Goal: Task Accomplishment & Management: Use online tool/utility

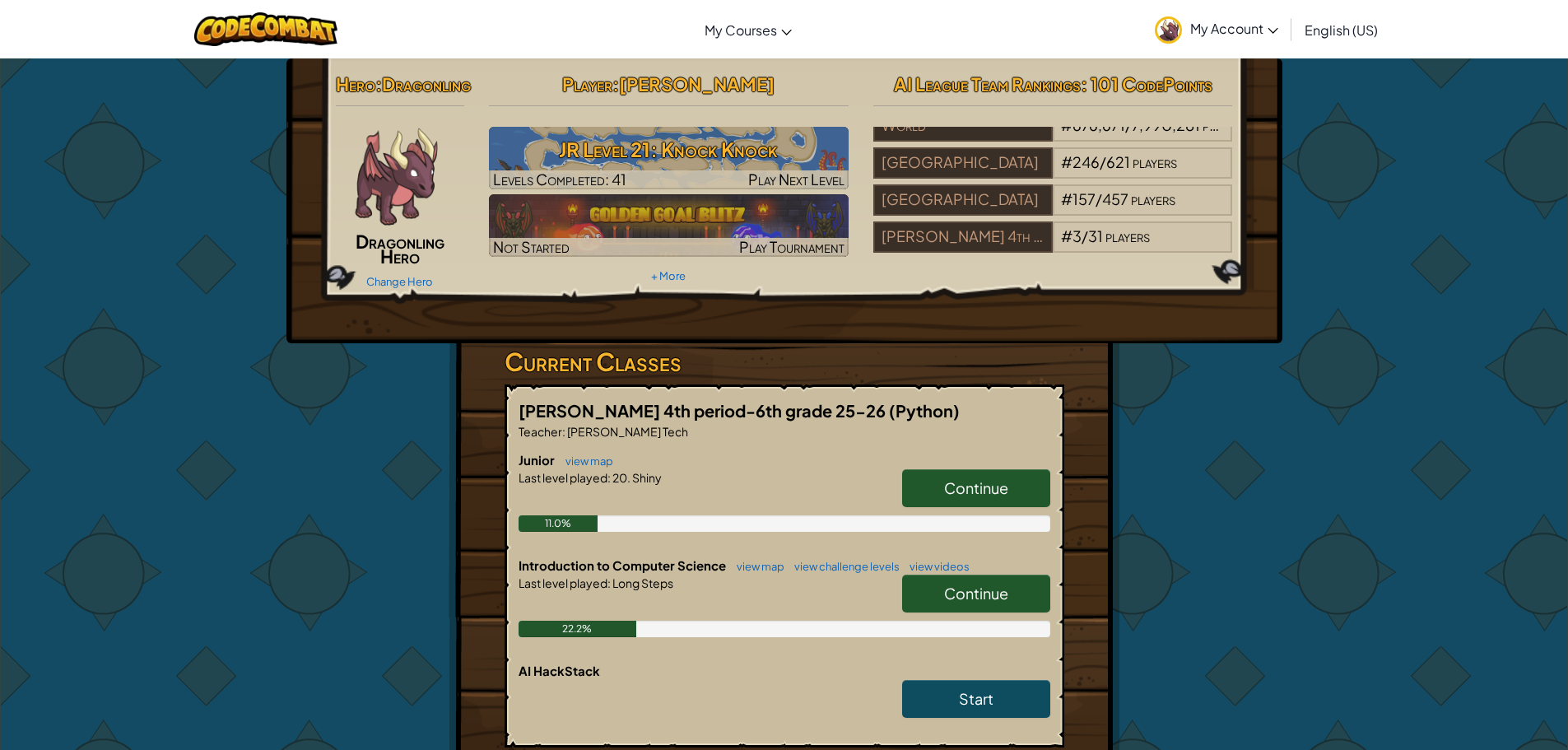
scroll to position [165, 0]
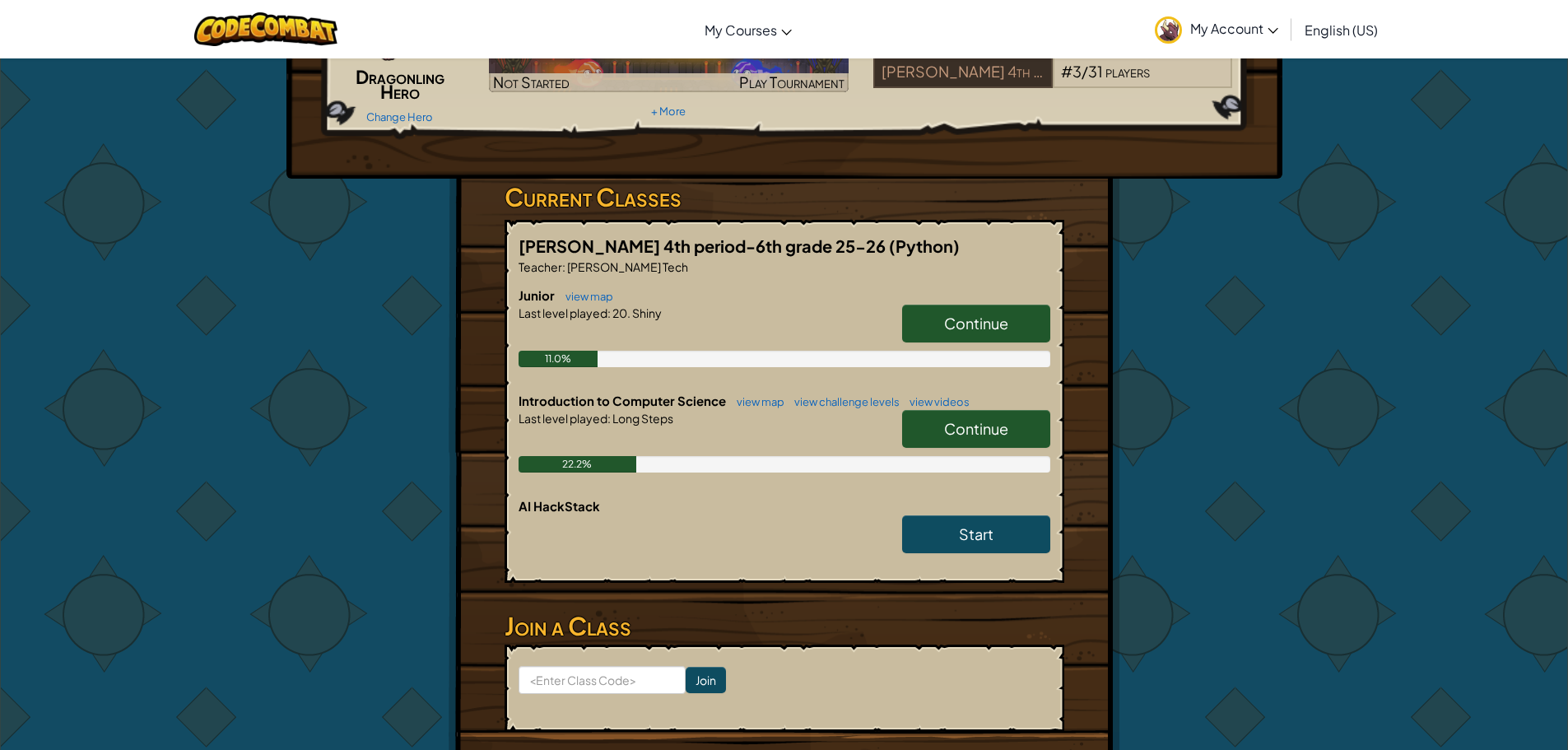
click at [951, 446] on link "Continue" at bounding box center [976, 429] width 148 height 38
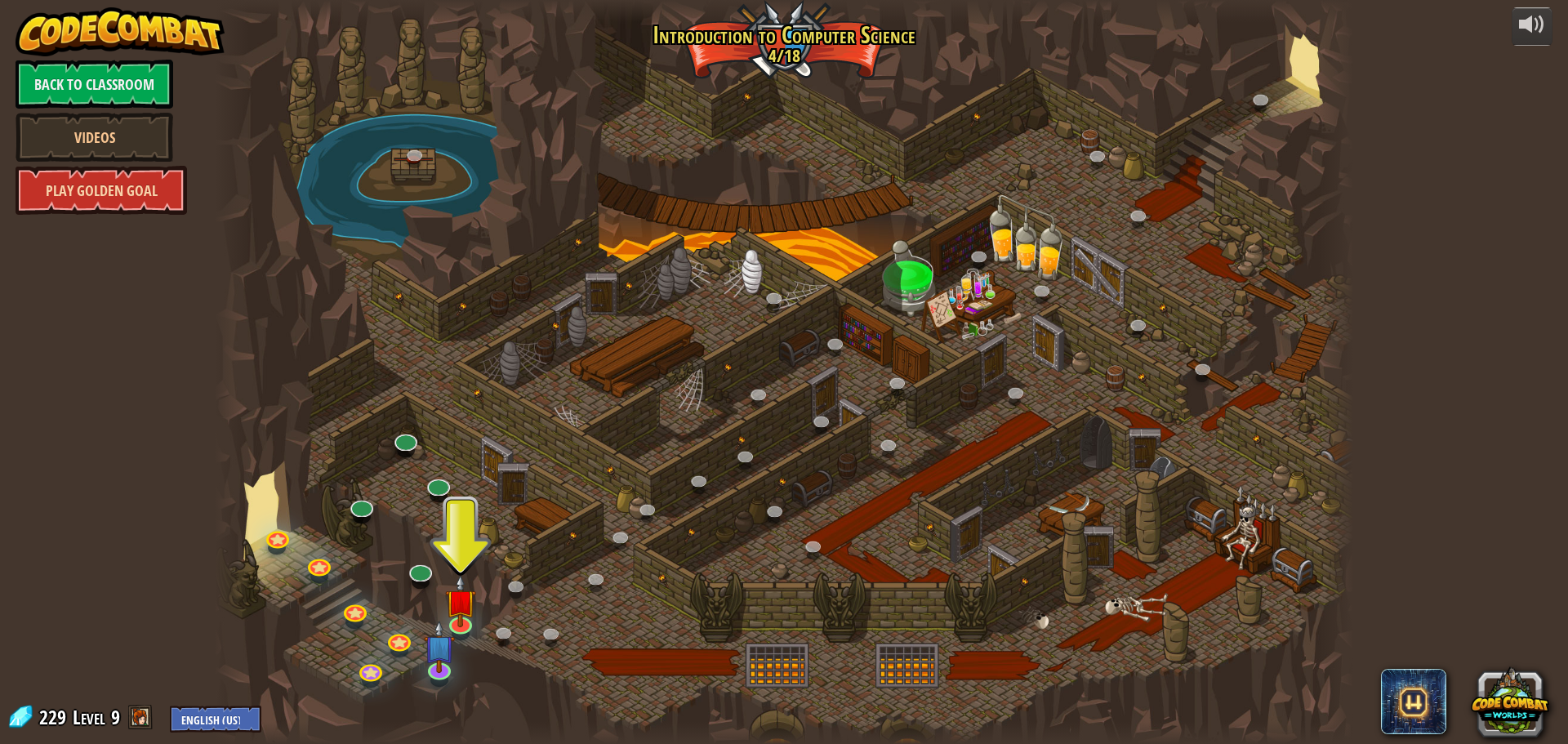
click at [92, 183] on link "Play Golden Goal" at bounding box center [102, 190] width 172 height 49
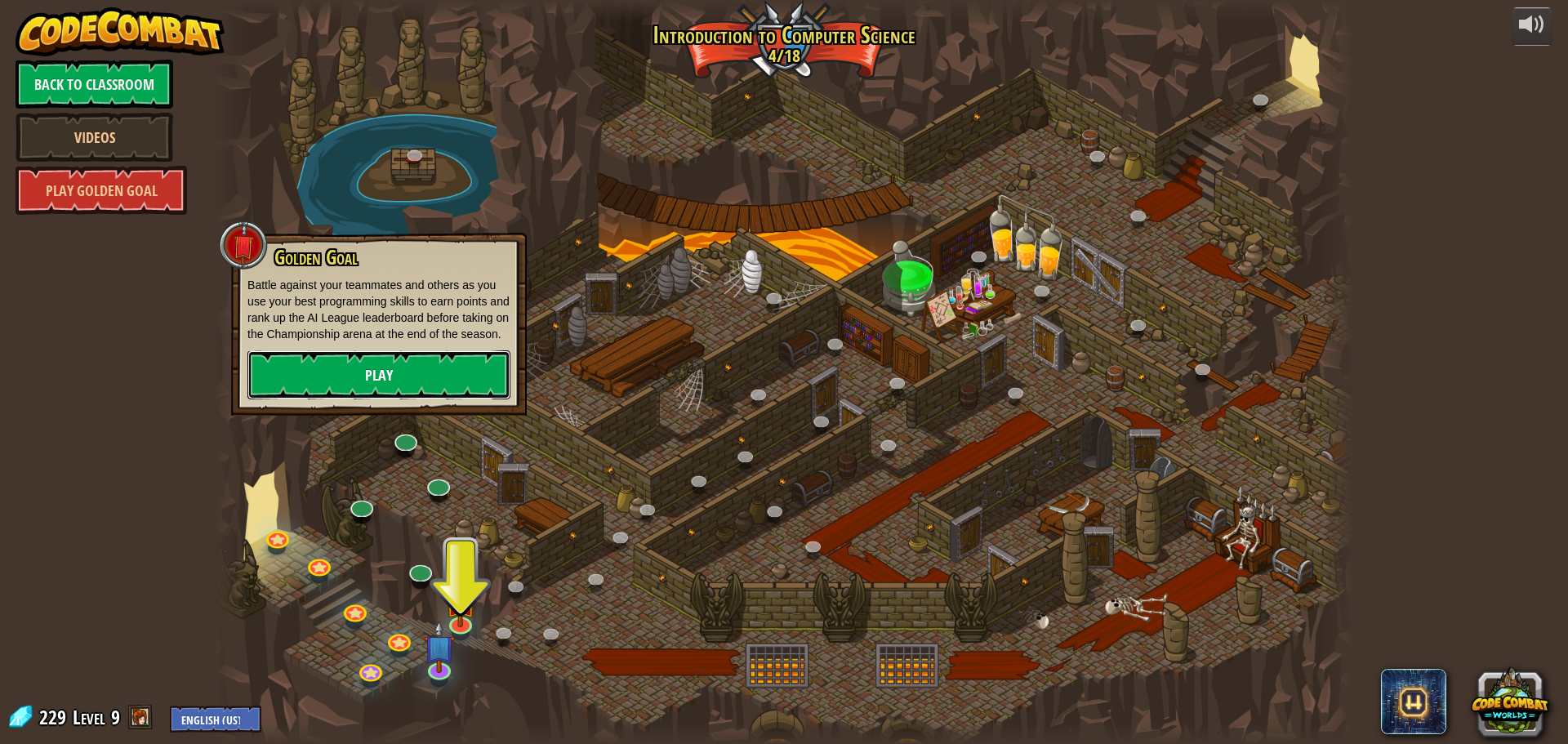
click at [429, 380] on link "Play" at bounding box center [379, 375] width 263 height 49
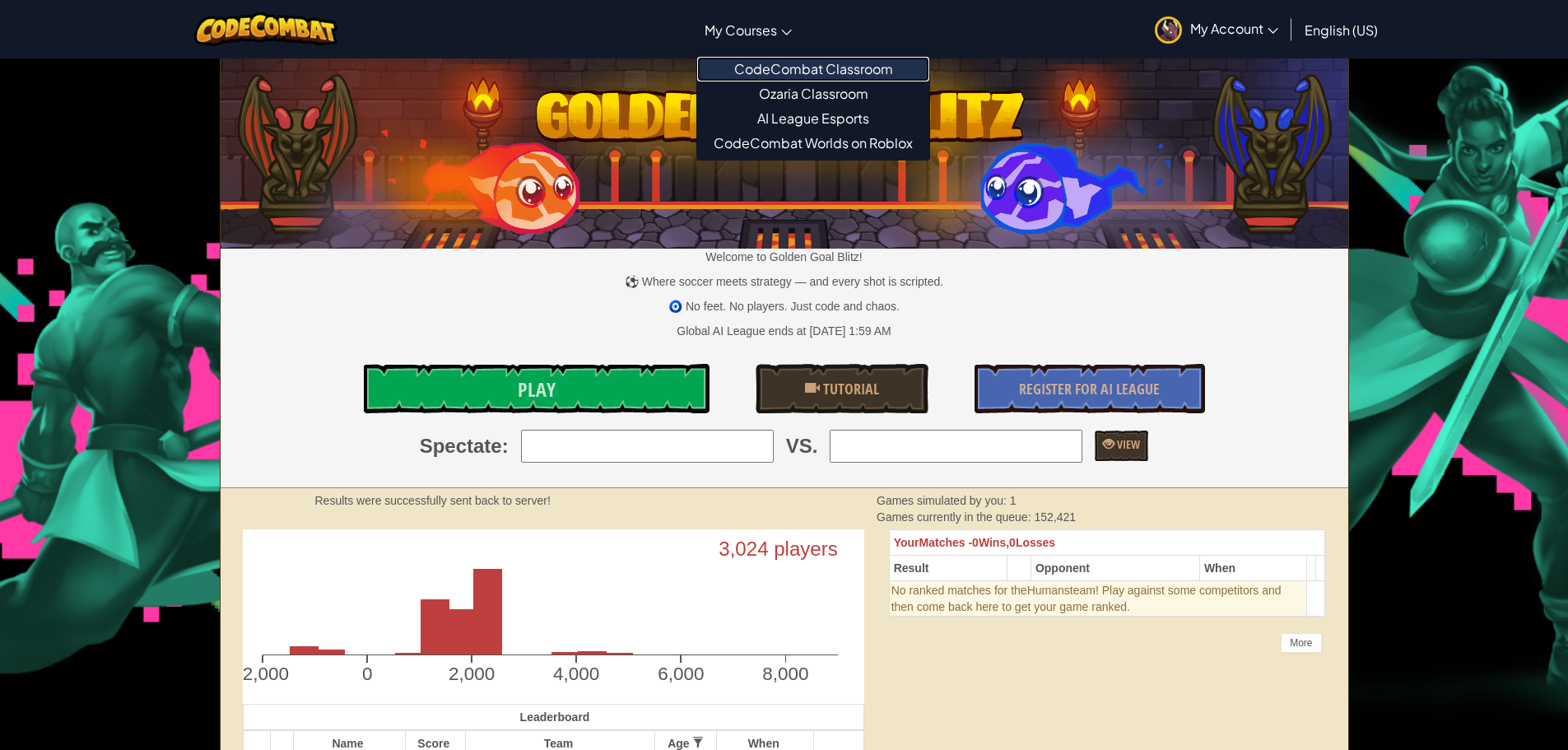
click at [795, 71] on link "CodeCombat Classroom" at bounding box center [813, 69] width 232 height 24
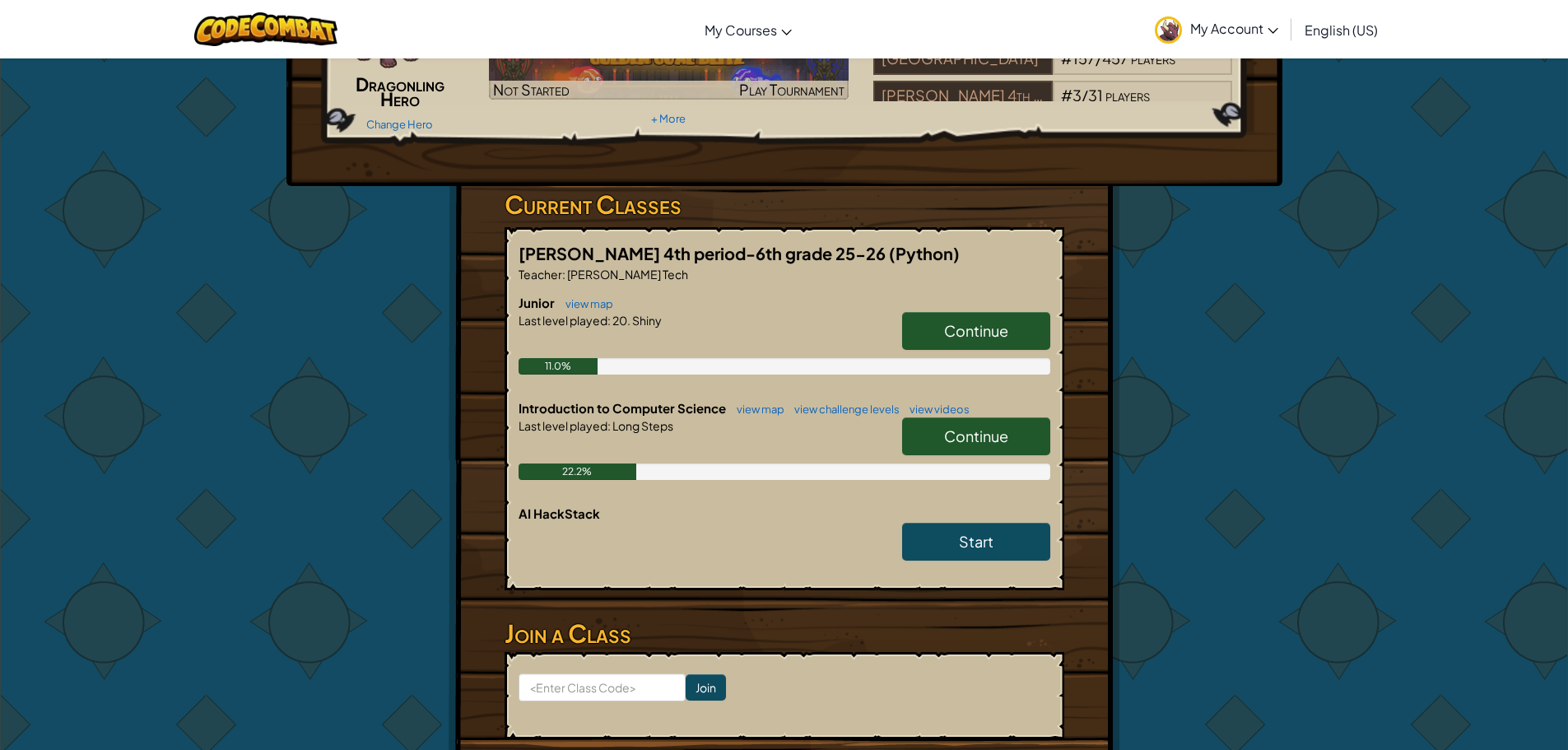
scroll to position [165, 0]
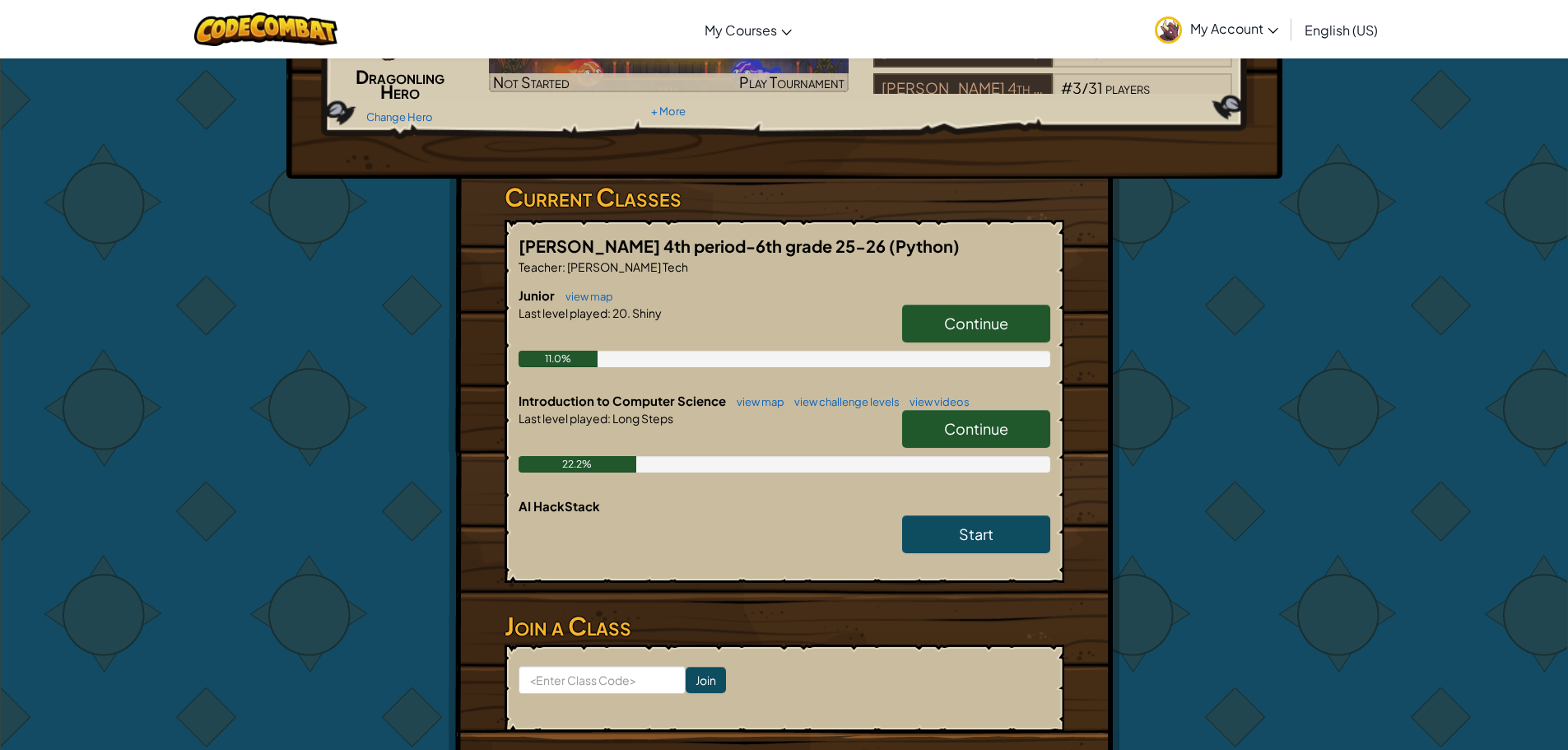
click at [976, 497] on div "Introduction to Computer Science view map view challenge levels view videos Con…" at bounding box center [784, 444] width 532 height 105
click at [976, 448] on link "Continue" at bounding box center [976, 429] width 148 height 38
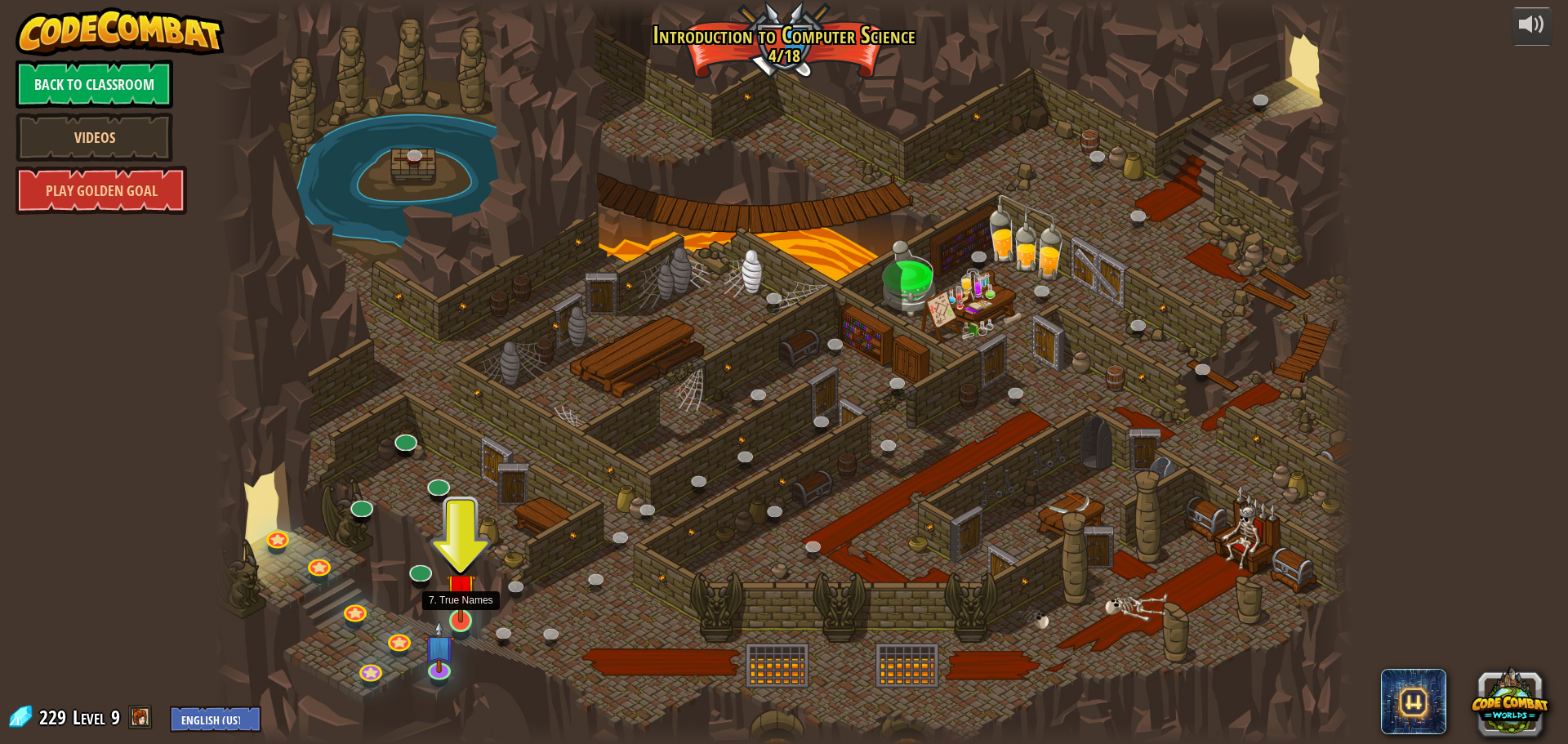
click at [462, 612] on img at bounding box center [461, 588] width 30 height 69
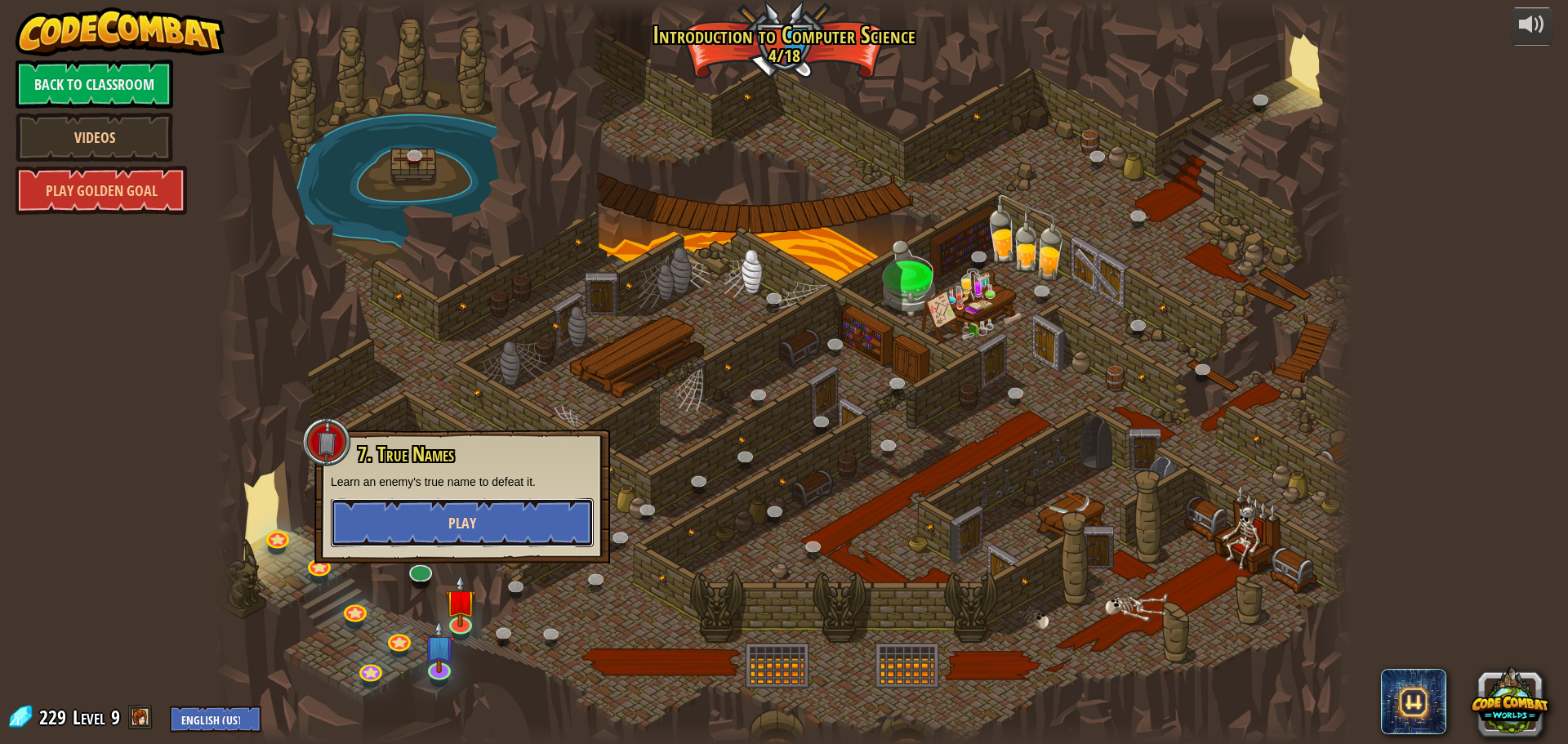
click at [465, 535] on button "Play" at bounding box center [462, 522] width 263 height 49
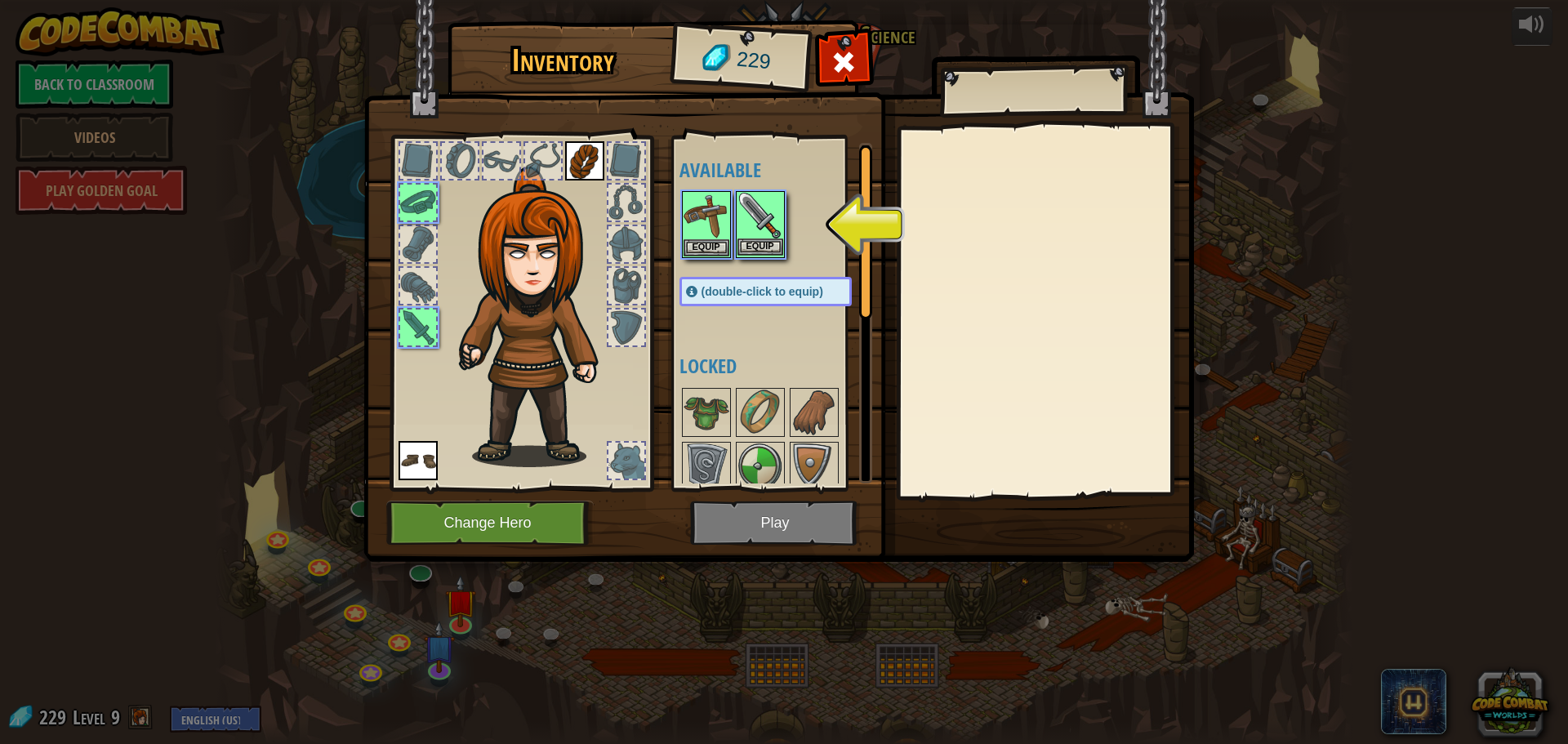
click at [771, 238] on img at bounding box center [760, 215] width 46 height 46
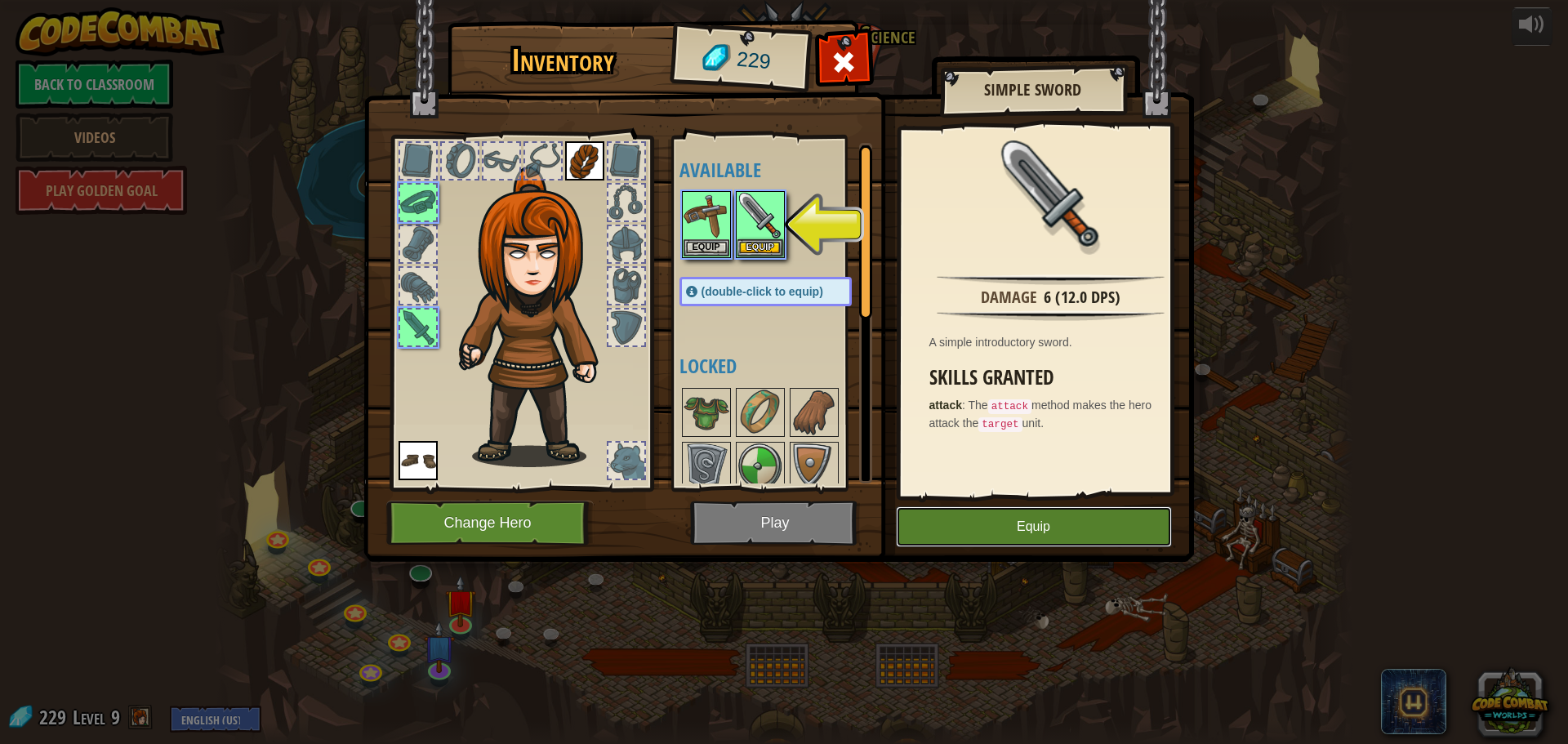
click at [1066, 540] on button "Equip" at bounding box center [1033, 526] width 276 height 41
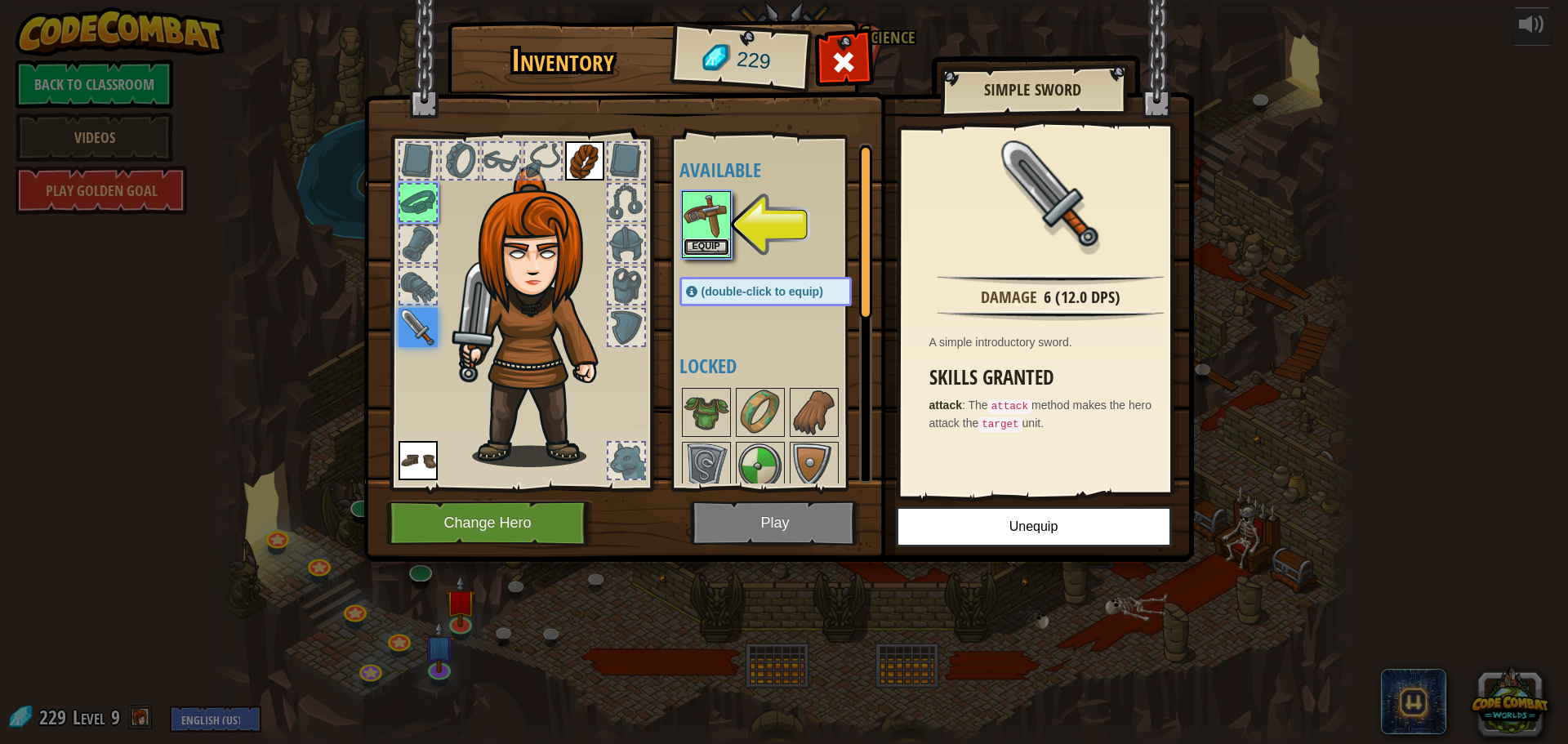
click at [696, 242] on button "Equip" at bounding box center [706, 247] width 46 height 18
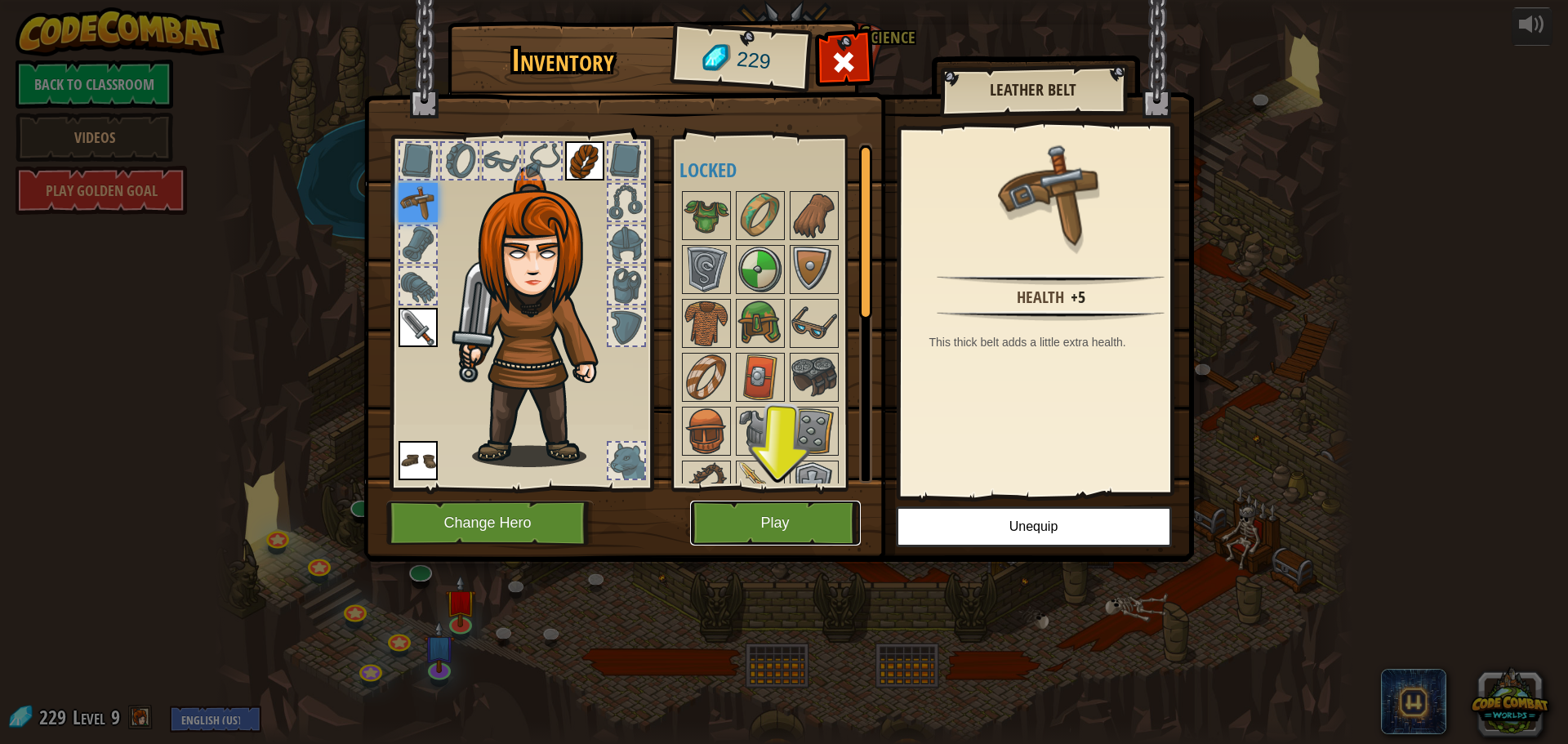
click at [766, 509] on button "Play" at bounding box center [776, 523] width 171 height 45
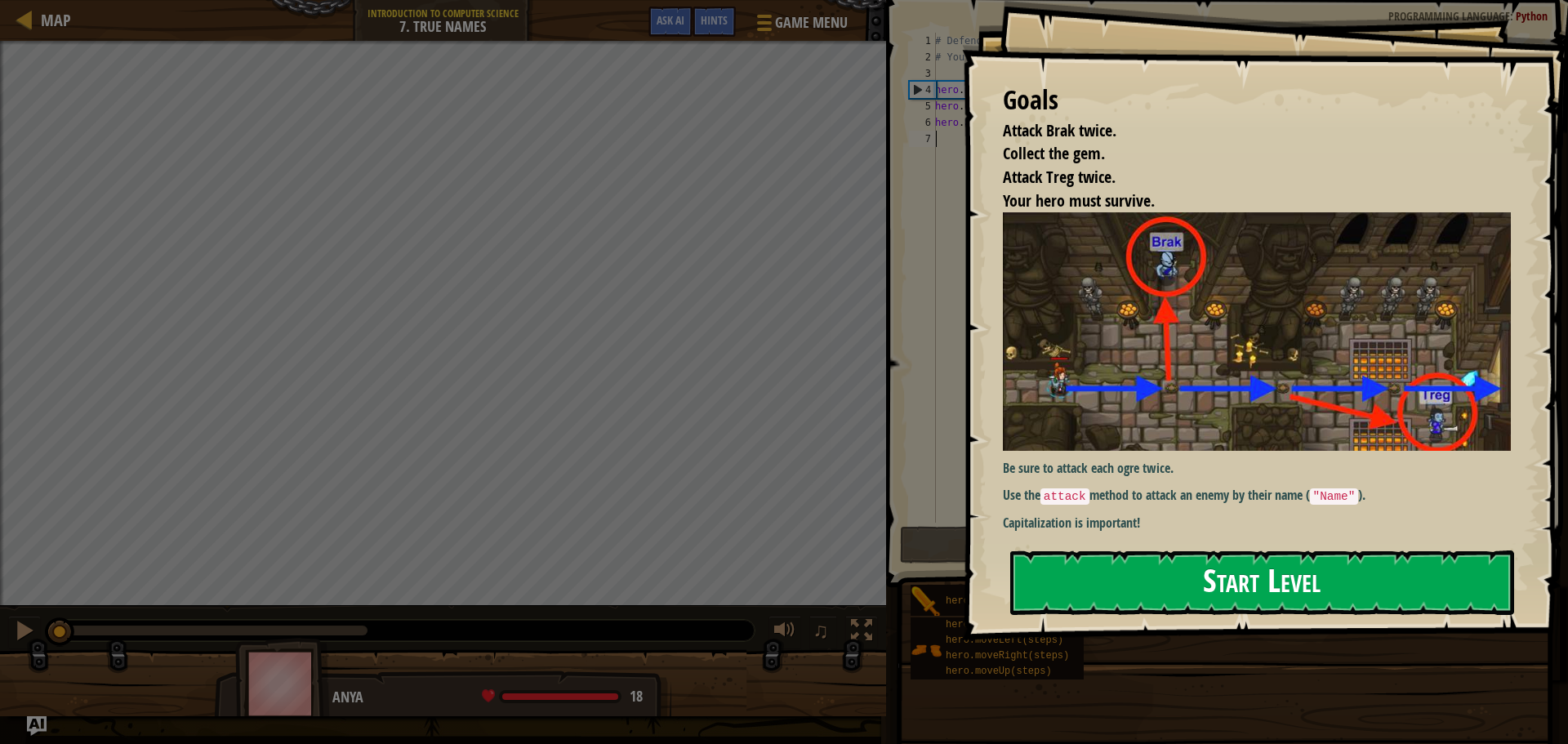
drag, startPoint x: 1392, startPoint y: 580, endPoint x: 1395, endPoint y: 591, distance: 11.4
click at [1393, 581] on button "Start Level" at bounding box center [1262, 582] width 504 height 64
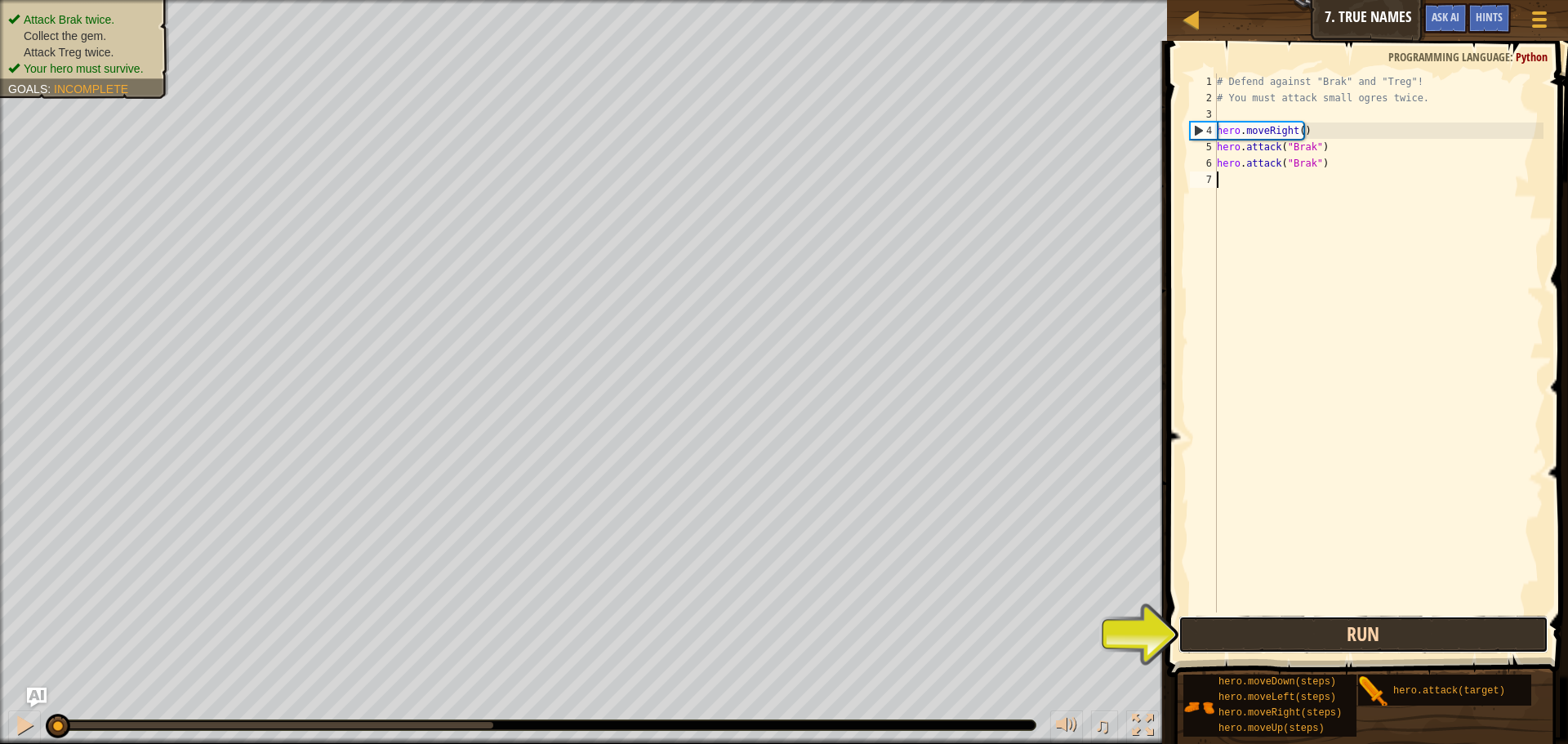
click at [1365, 624] on button "Run" at bounding box center [1364, 634] width 370 height 38
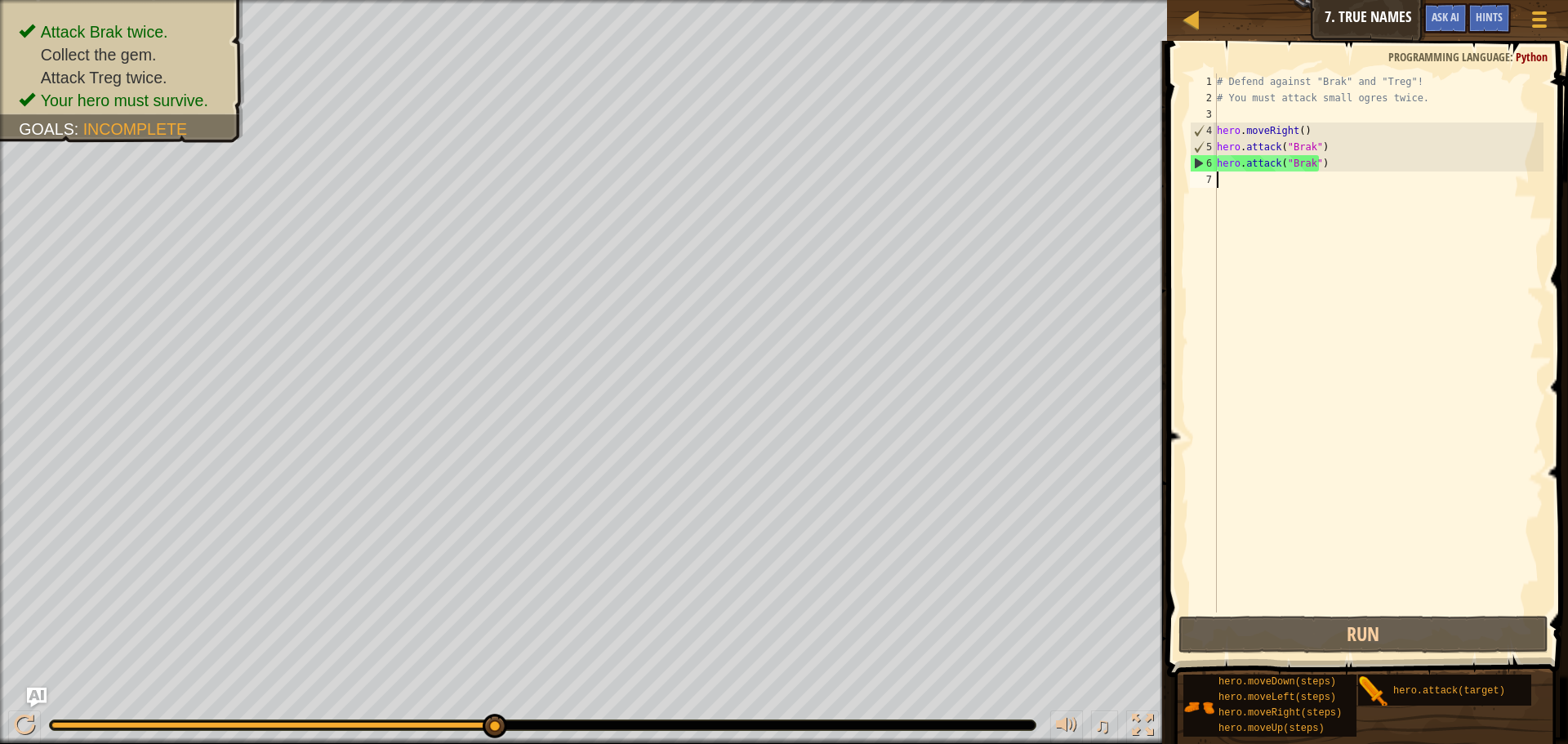
scroll to position [8, 0]
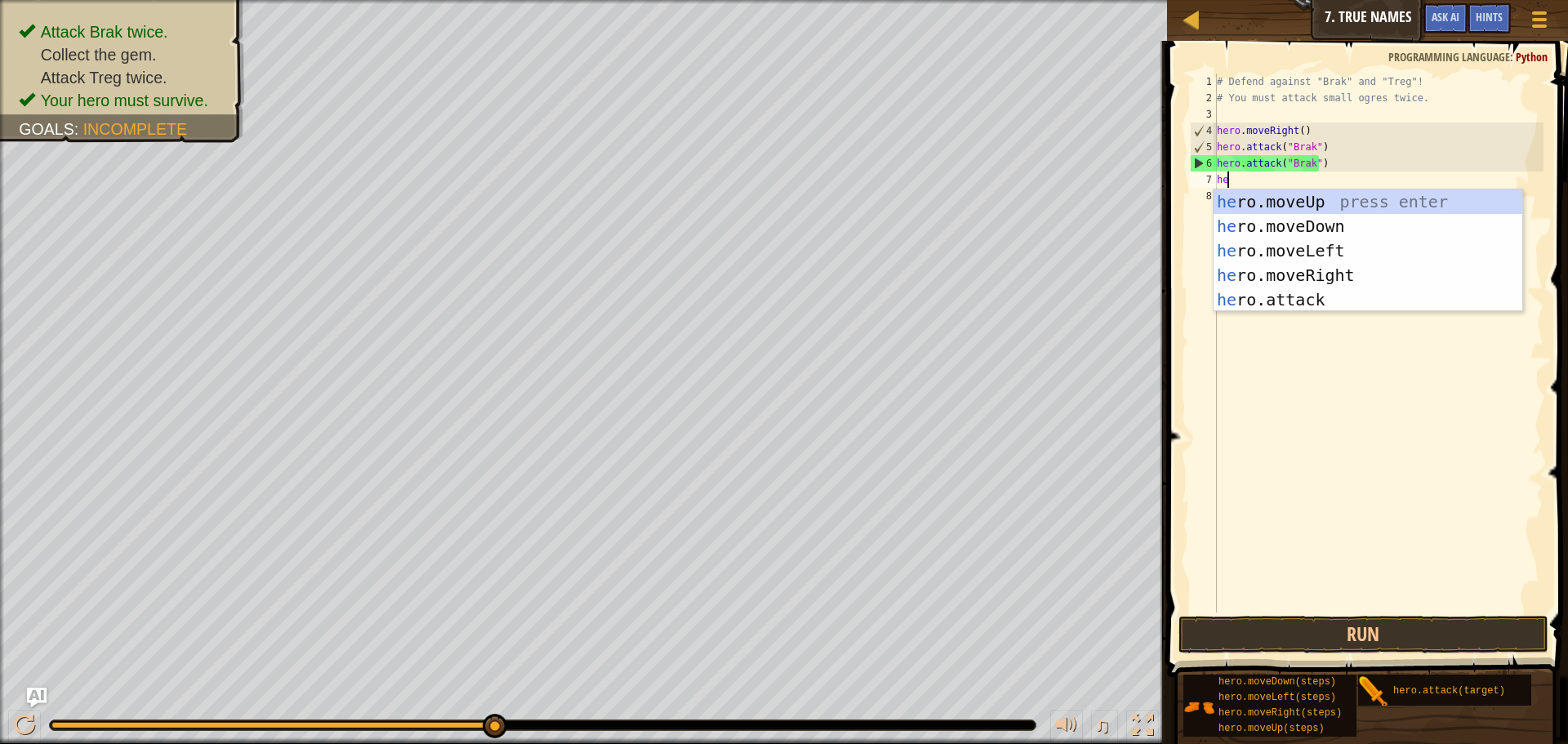
type textarea "her"
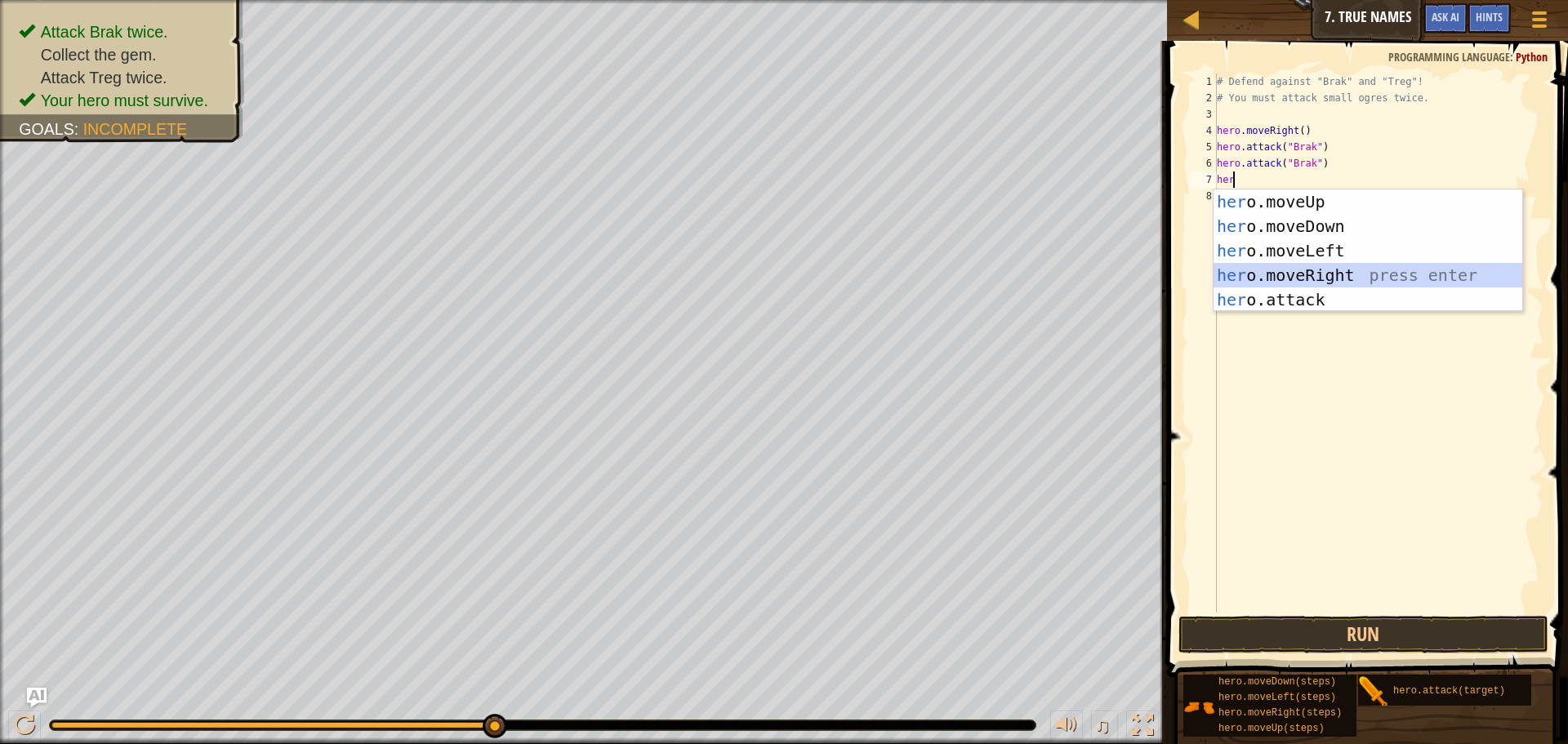
click at [1338, 270] on div "her o.moveUp press enter her o.moveDown press enter her o.moveLeft press enter …" at bounding box center [1368, 275] width 309 height 172
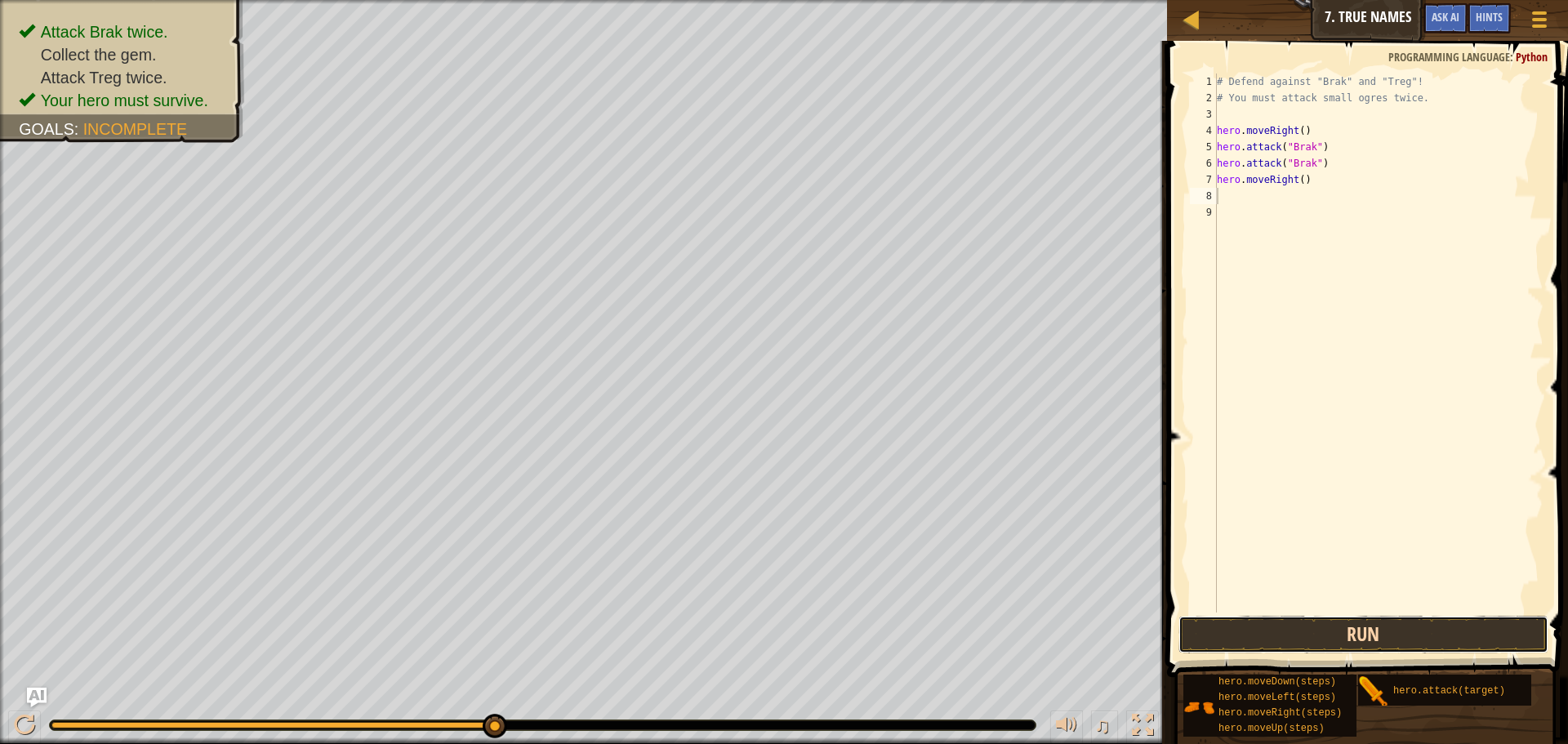
click at [1448, 624] on button "Run" at bounding box center [1364, 634] width 370 height 38
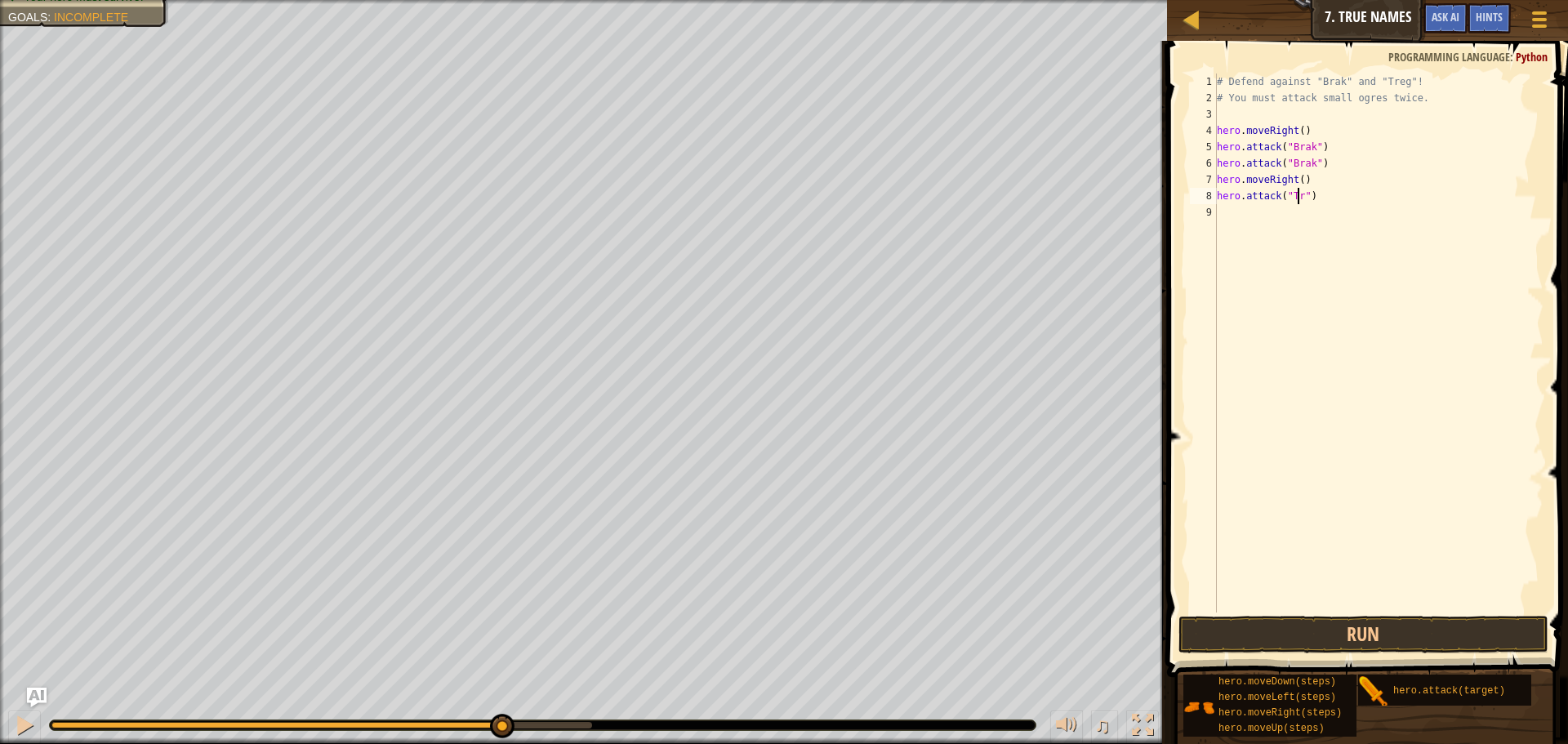
scroll to position [8, 8]
type textarea "hero.attack("Treg")"
click at [1221, 213] on div "# Defend against "Brak" and "Treg"! # You must attack small ogres twice. hero .…" at bounding box center [1379, 359] width 330 height 572
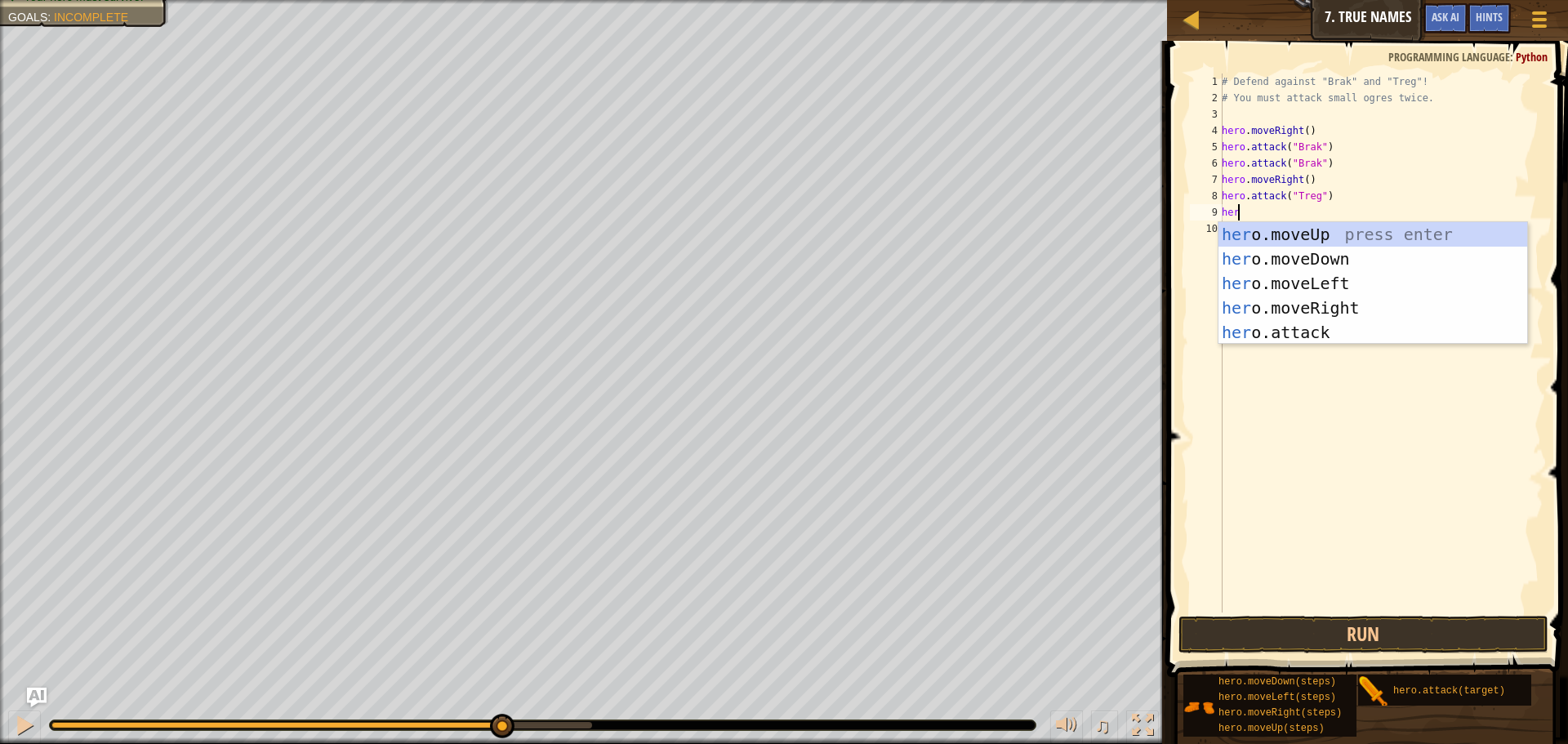
scroll to position [8, 1]
click at [1297, 323] on div "hero .moveUp press enter hero .moveDown press enter hero .moveLeft press enter …" at bounding box center [1373, 308] width 309 height 172
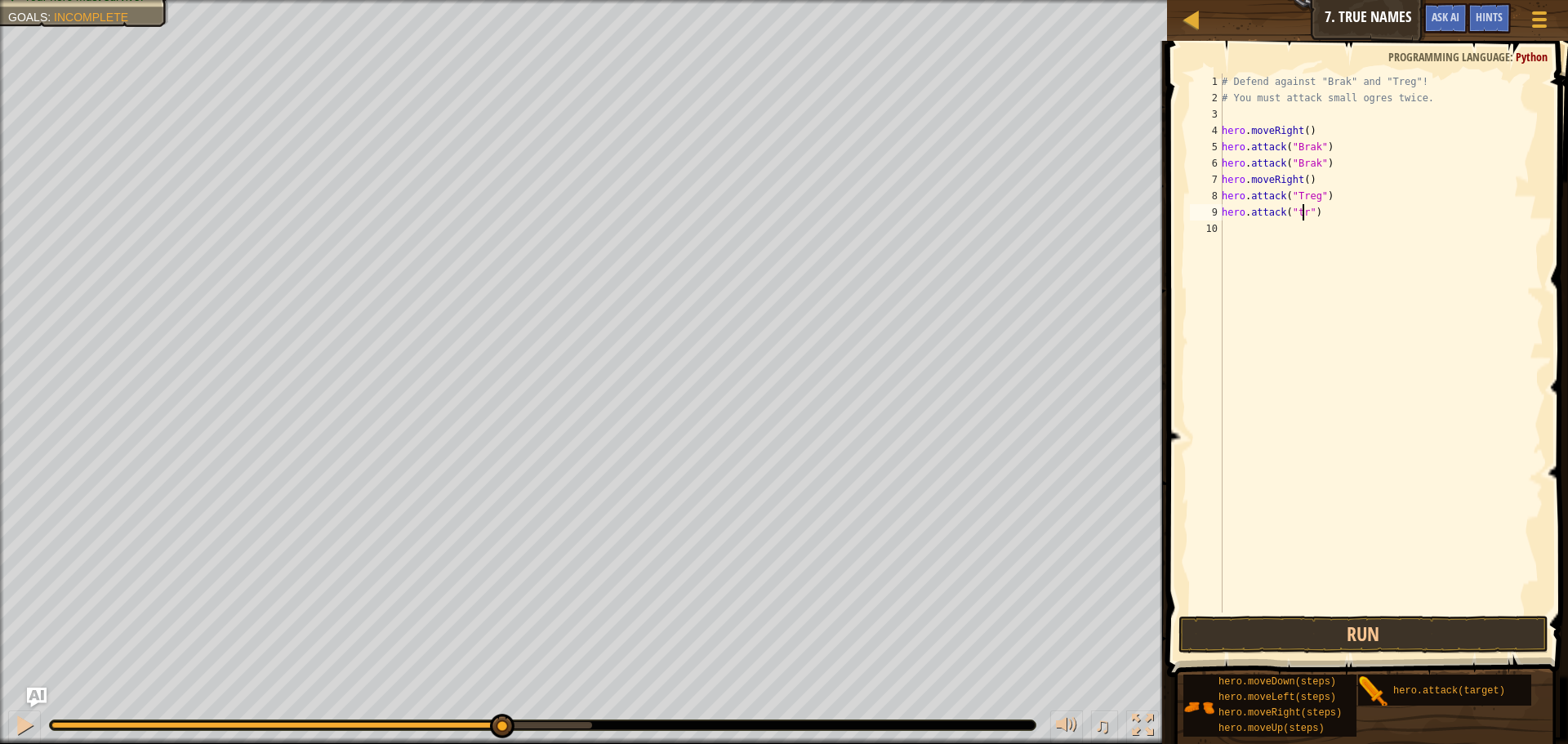
scroll to position [8, 8]
click at [1285, 618] on button "Run" at bounding box center [1364, 634] width 370 height 38
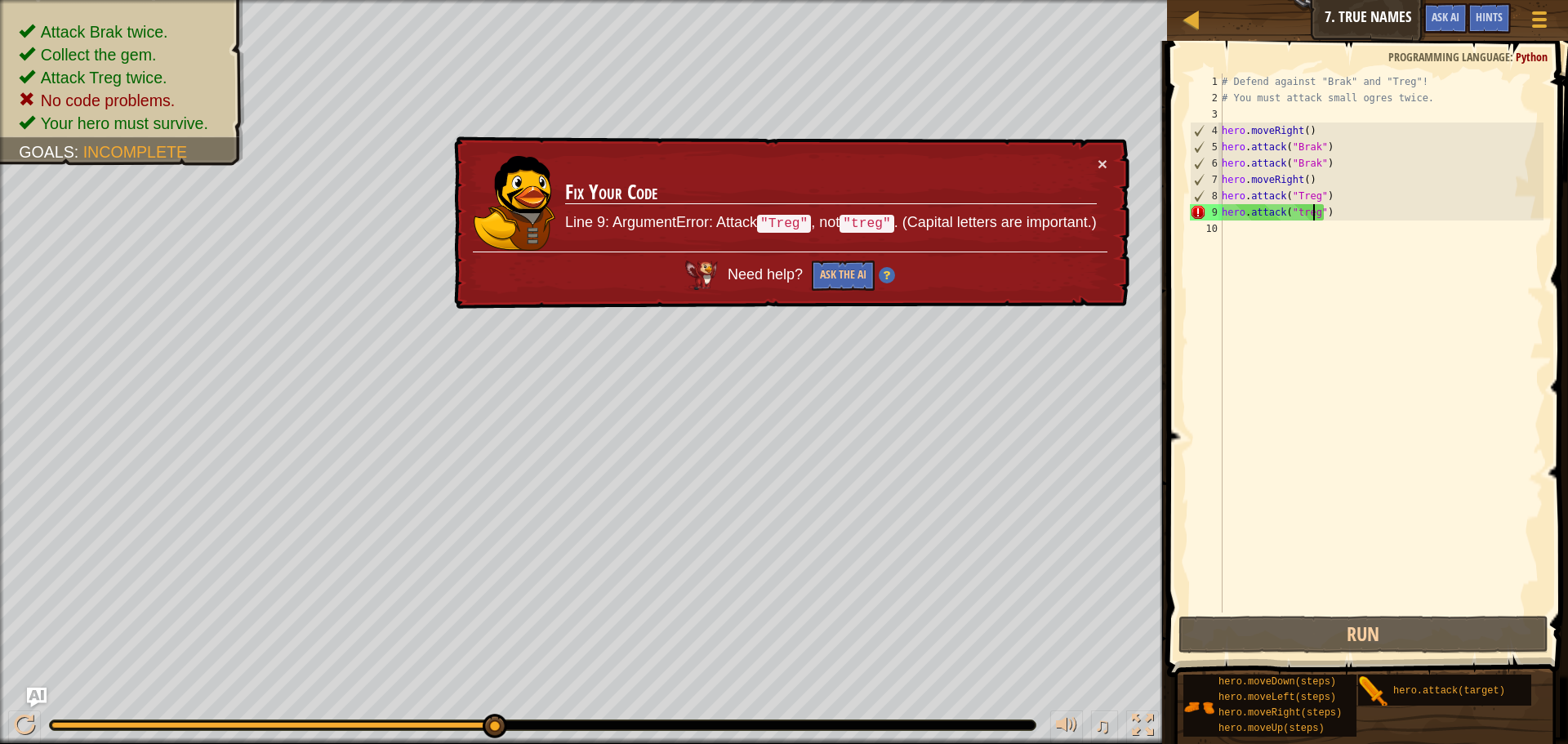
click at [1299, 217] on div "# Defend against "Brak" and "Treg"! # You must attack small ogres twice. hero .…" at bounding box center [1381, 359] width 325 height 572
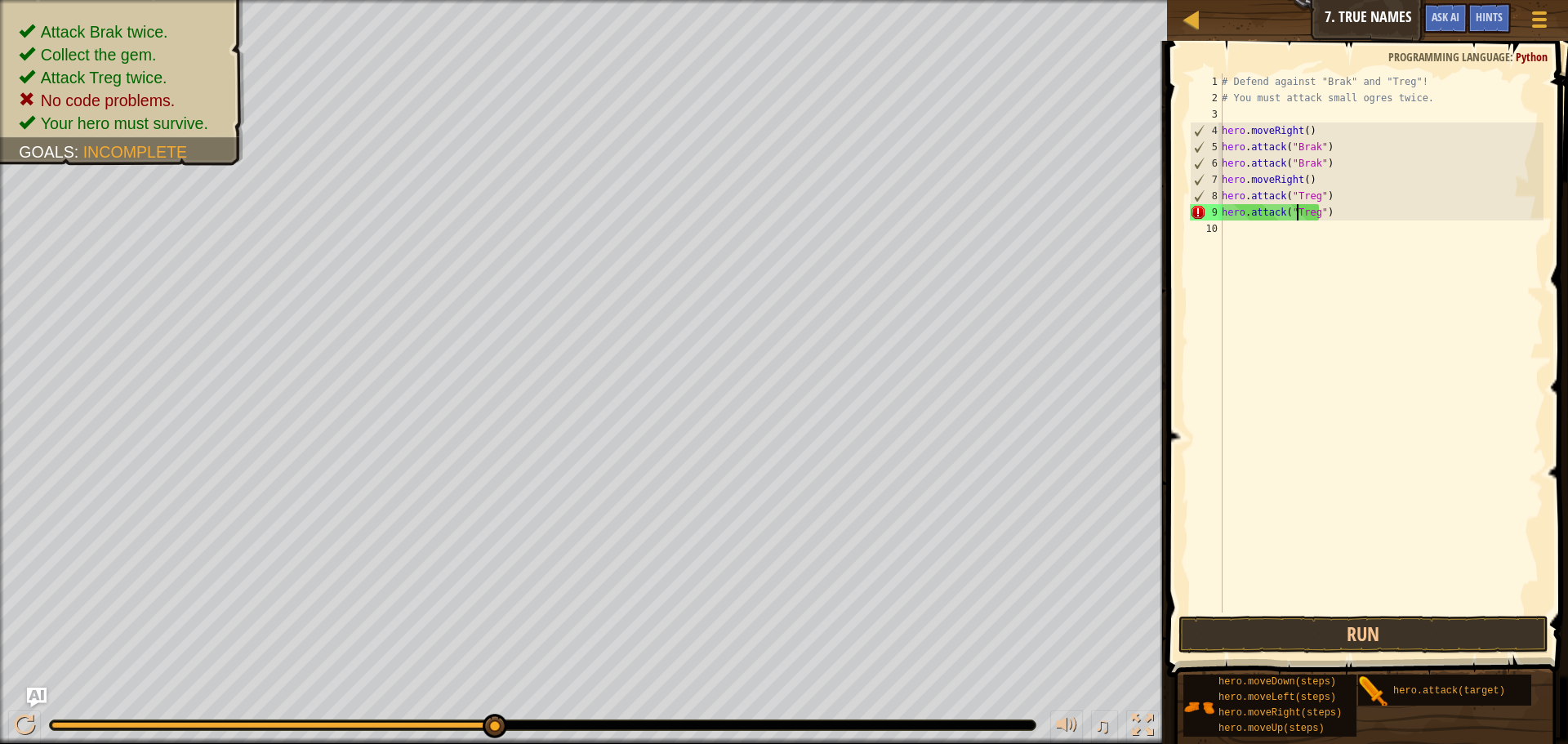
scroll to position [8, 7]
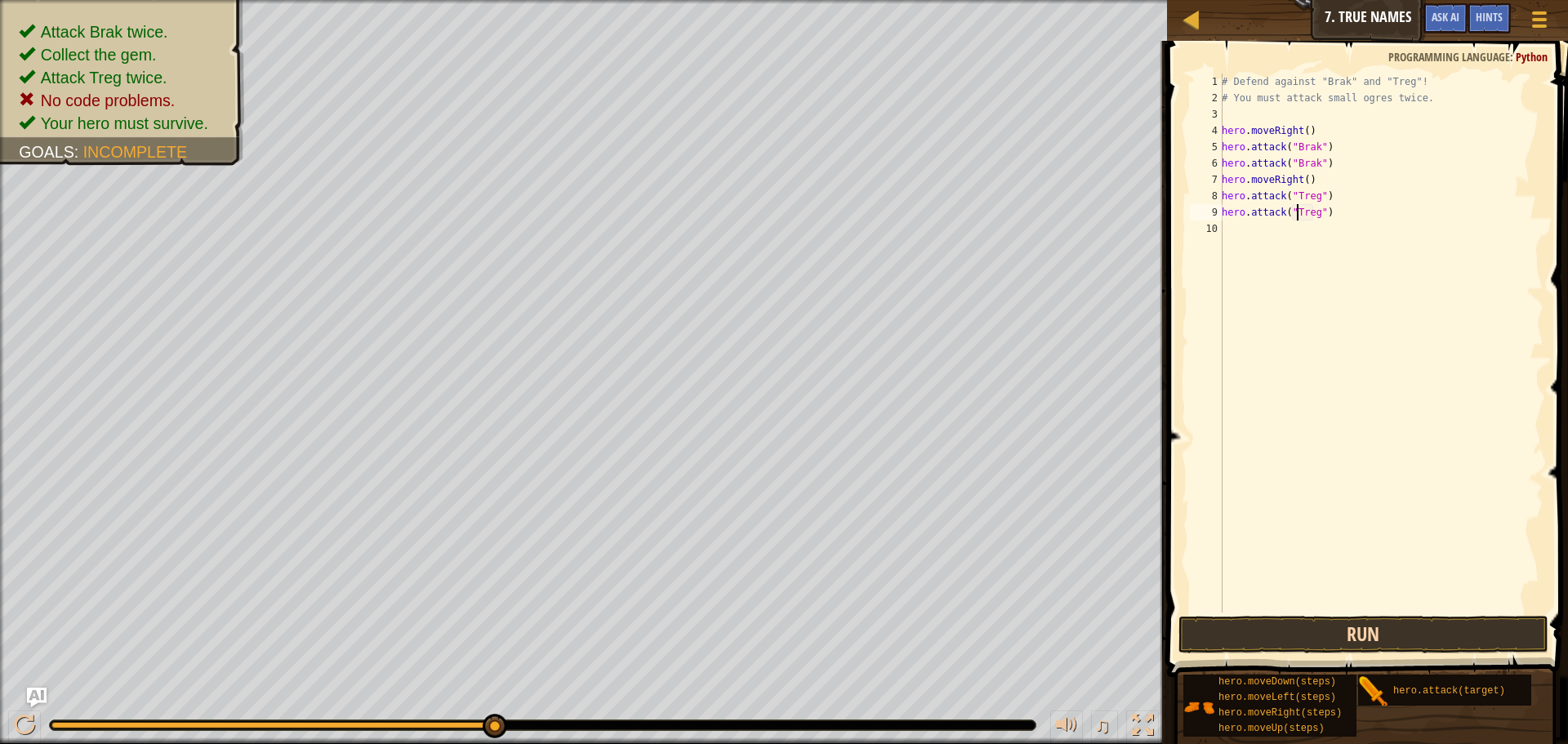
type textarea "hero.attack("Treg")"
click at [1218, 623] on button "Run" at bounding box center [1364, 634] width 370 height 38
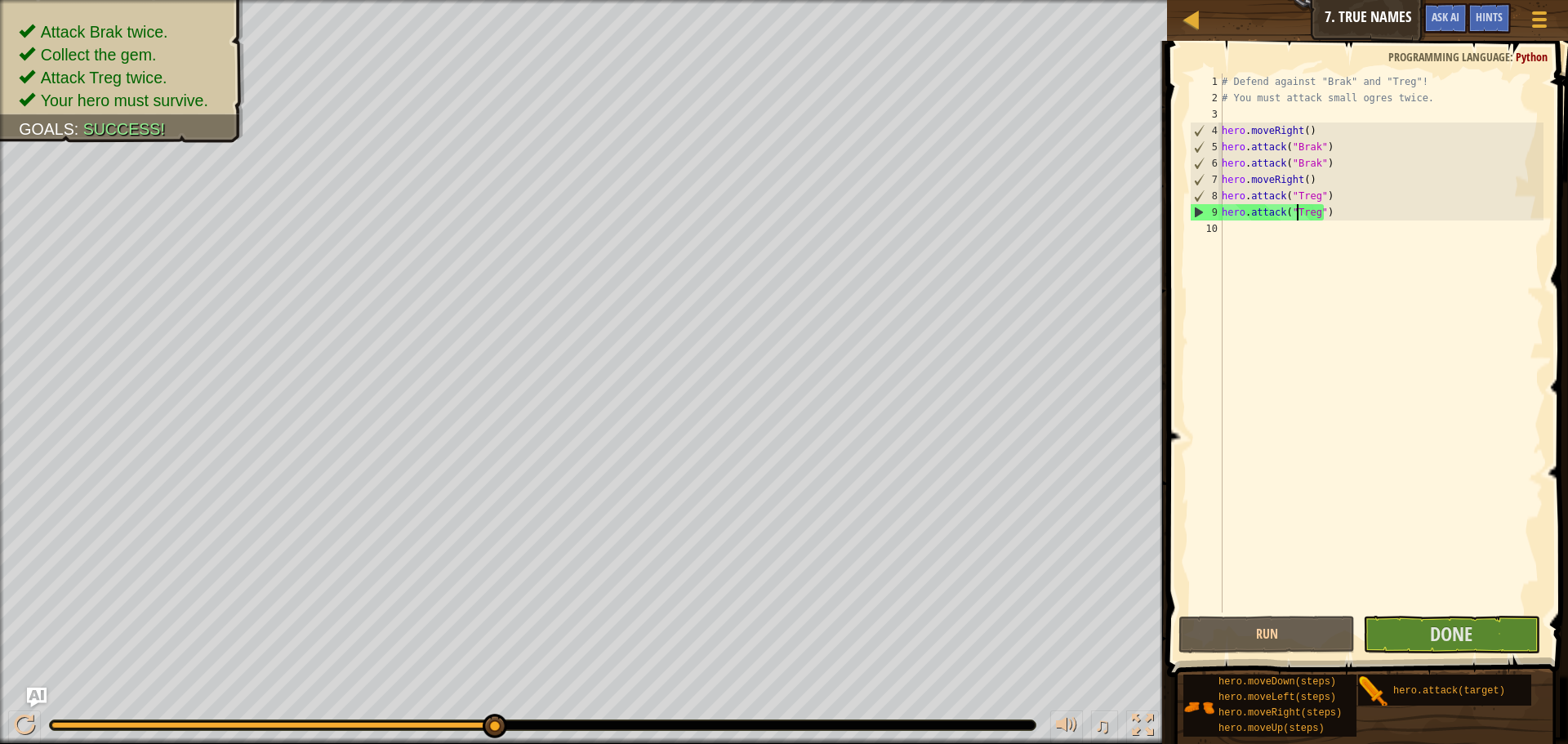
click at [1245, 241] on div "# Defend against "Brak" and "Treg"! # You must attack small ogres twice. hero .…" at bounding box center [1381, 359] width 325 height 572
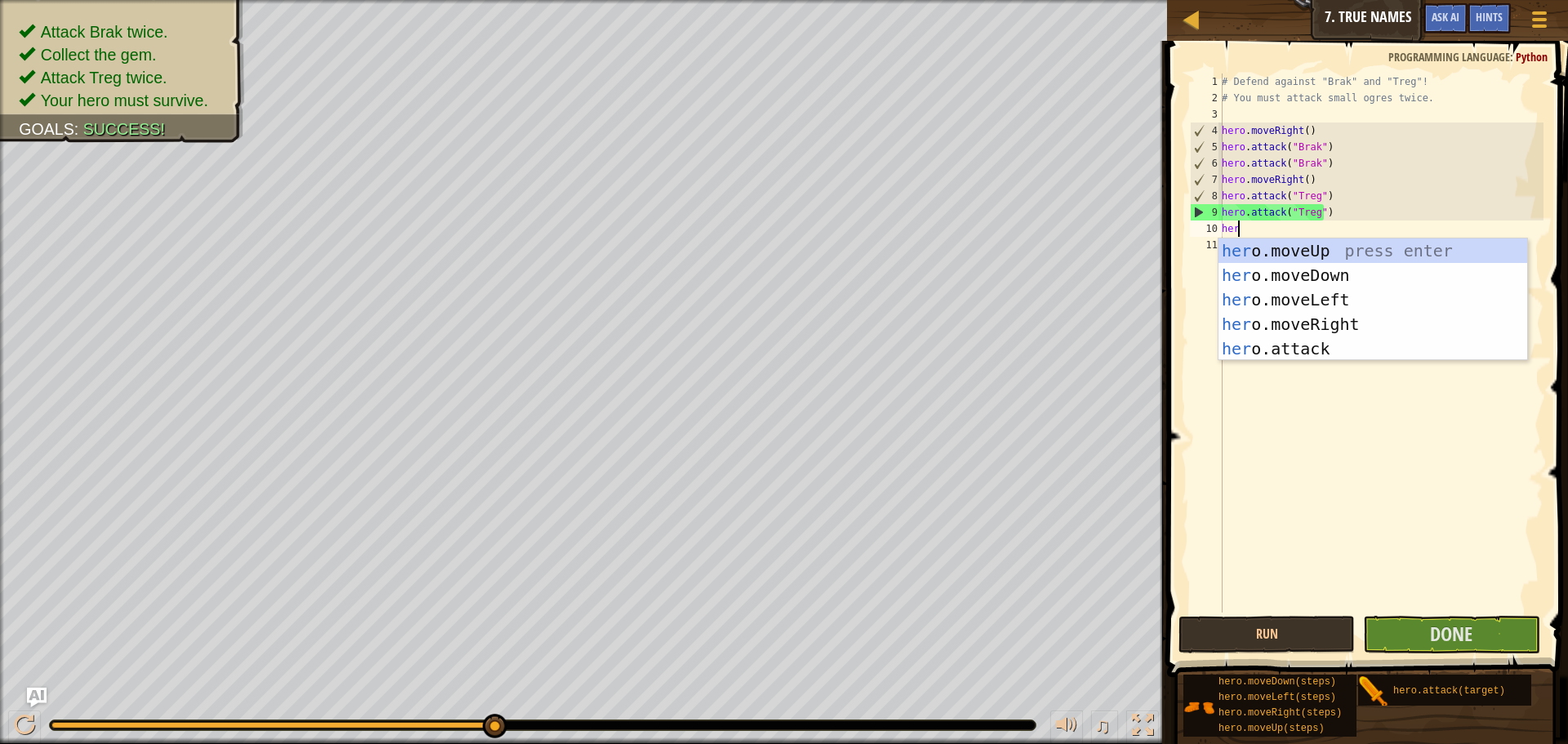
scroll to position [8, 1]
type textarea "hero"
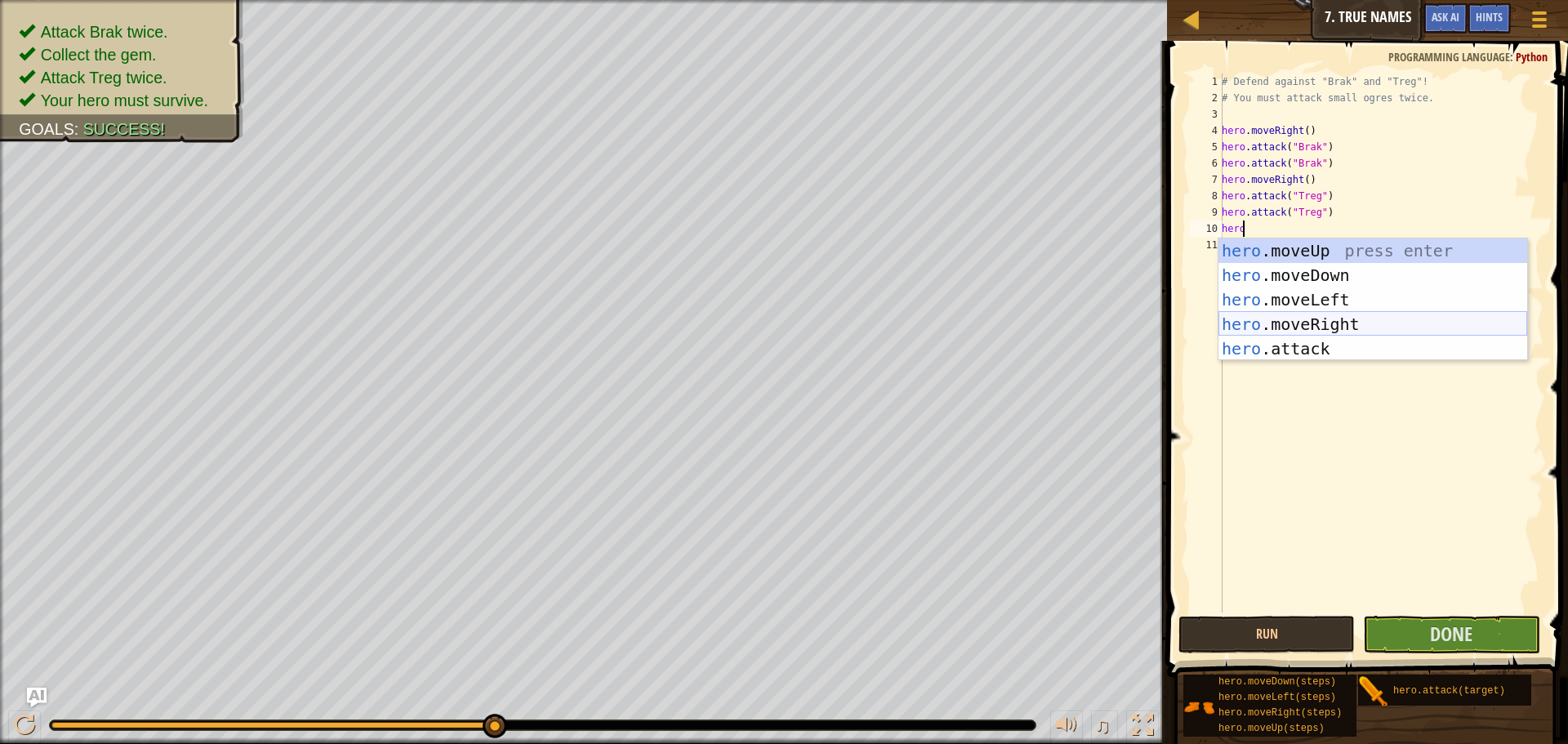
click at [1324, 327] on div "hero .moveUp press enter hero .moveDown press enter hero .moveLeft press enter …" at bounding box center [1373, 324] width 309 height 172
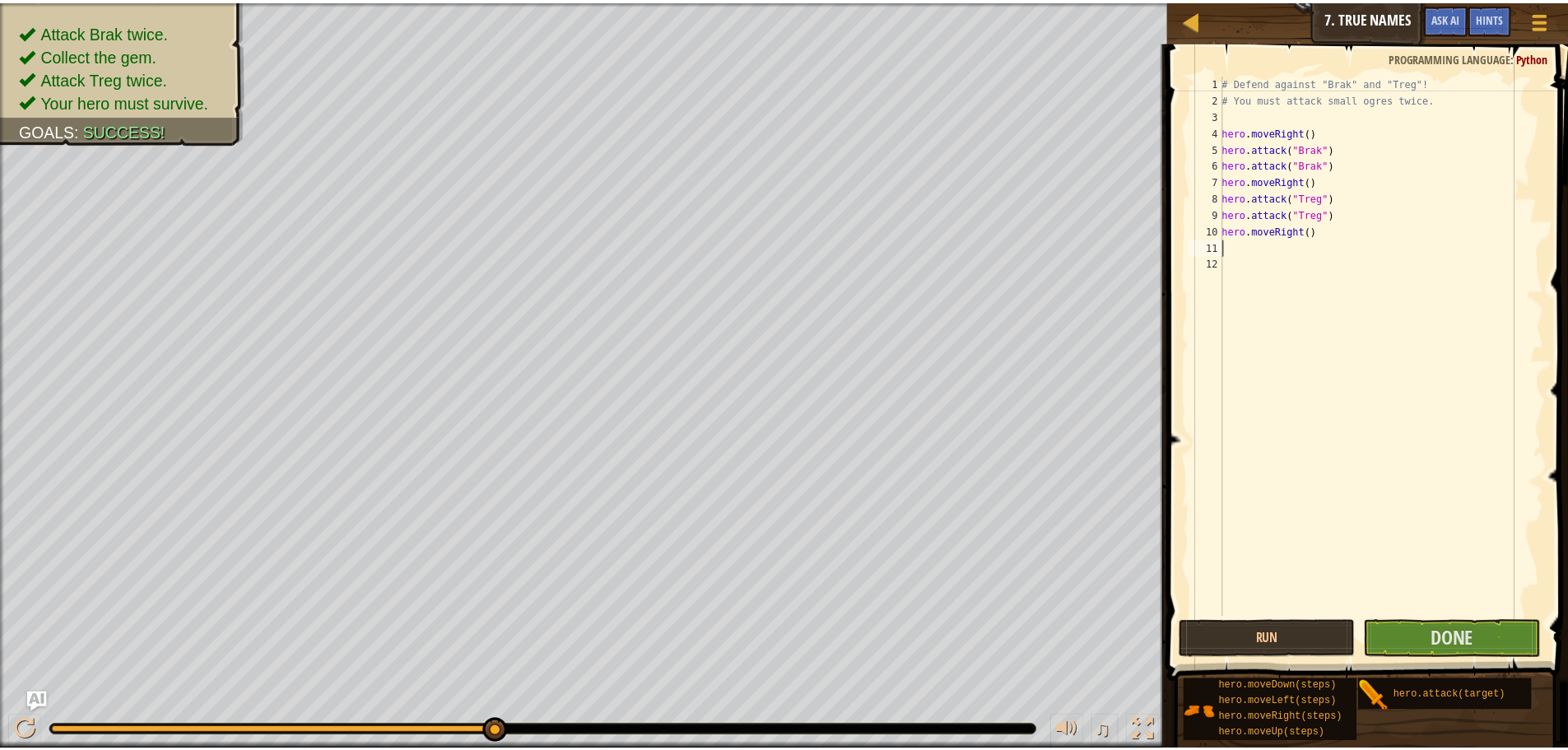
scroll to position [8, 0]
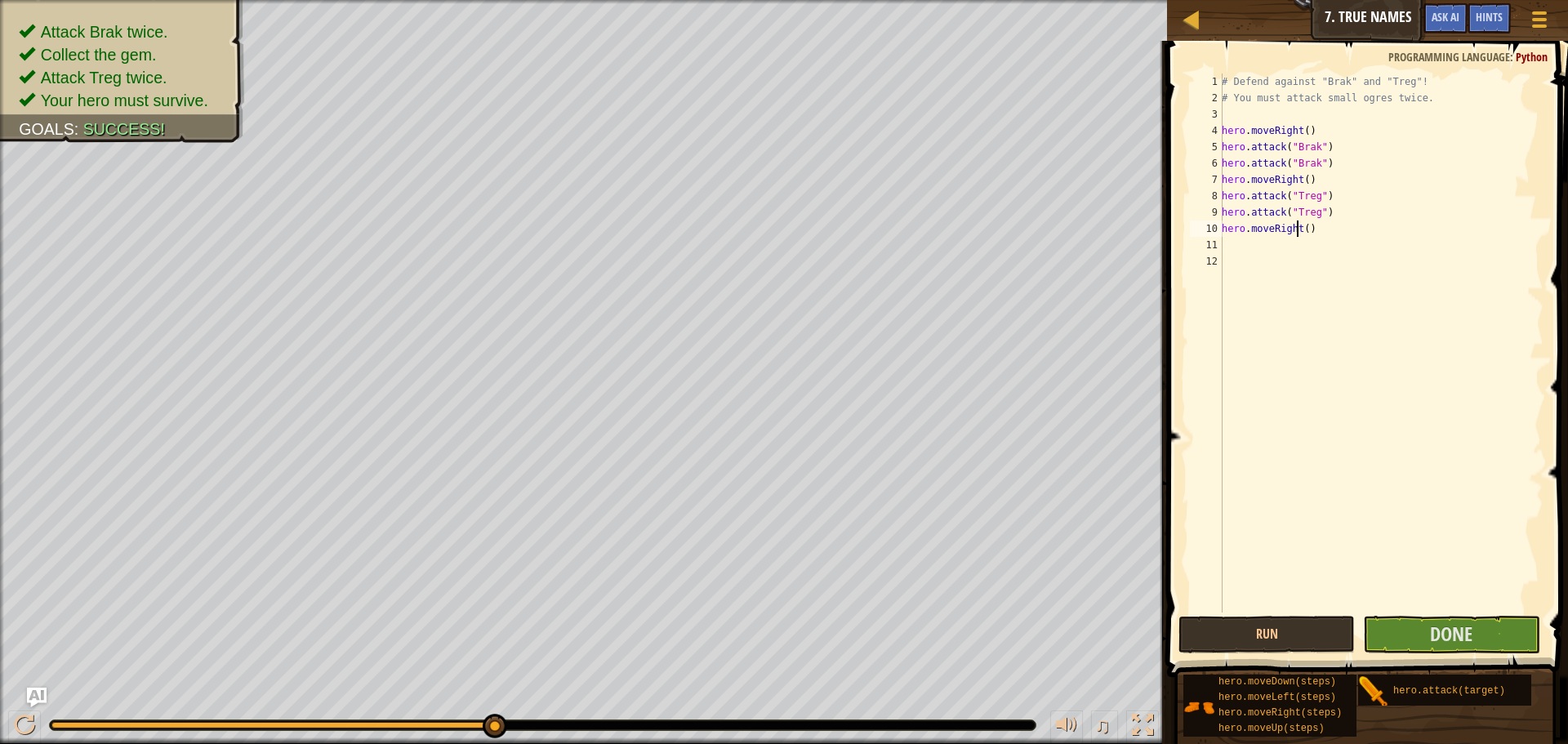
click at [1300, 225] on div "# Defend against "Brak" and "Treg"! # You must attack small ogres twice. hero .…" at bounding box center [1381, 359] width 325 height 572
type textarea "hero.moveRight()"
click at [1489, 641] on button "Done" at bounding box center [1451, 634] width 177 height 38
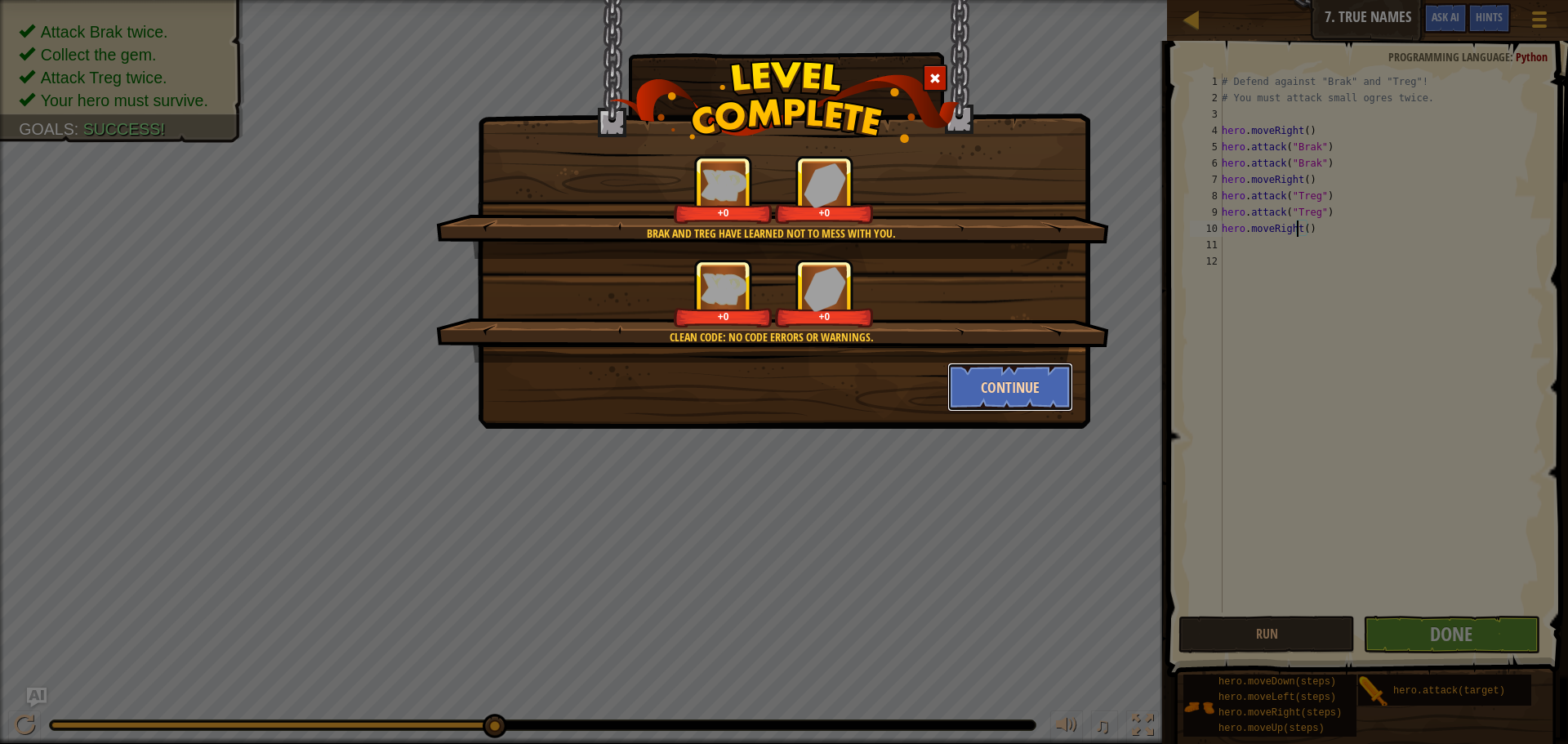
click at [1002, 373] on button "Continue" at bounding box center [1011, 387] width 127 height 49
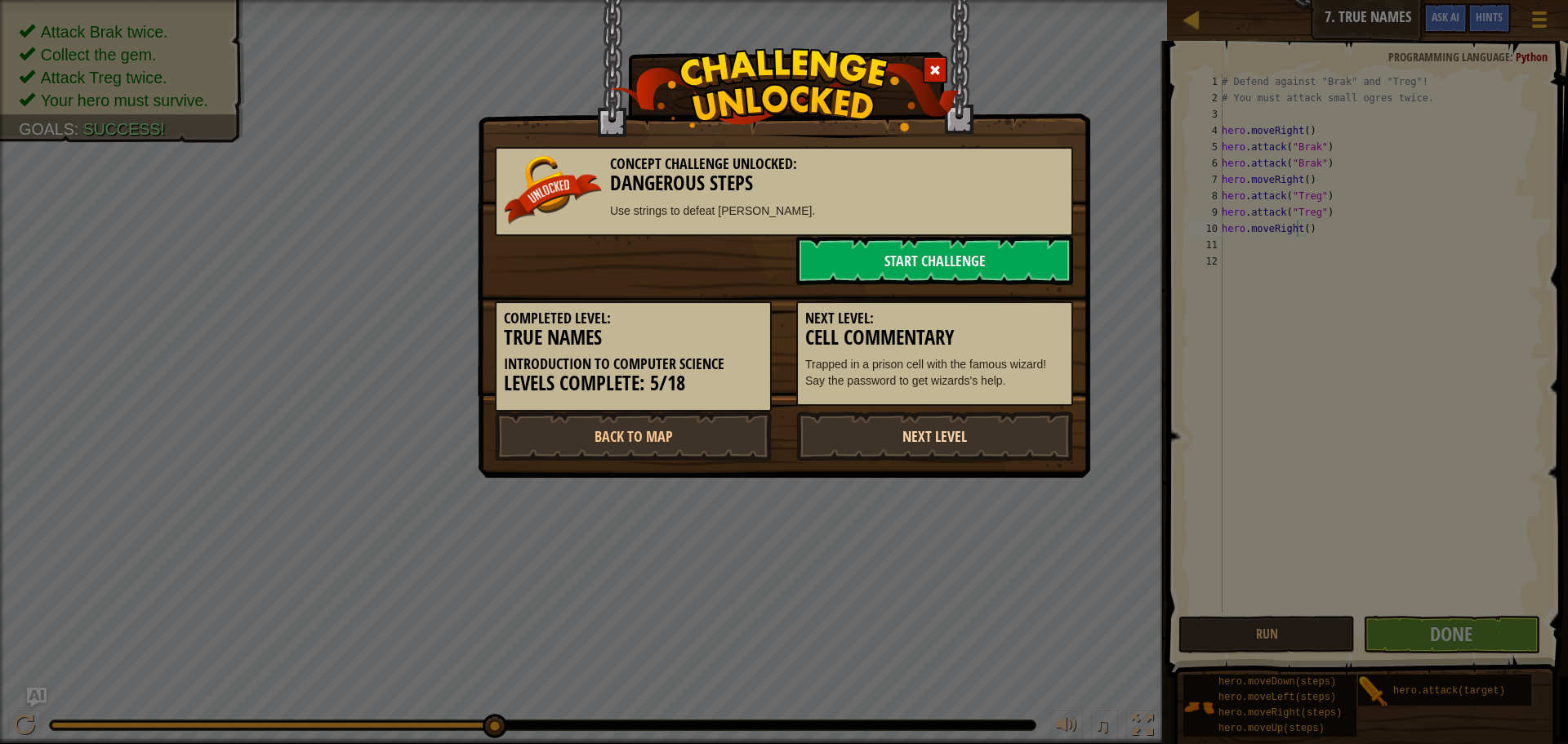
click at [936, 422] on link "Next Level" at bounding box center [935, 436] width 277 height 49
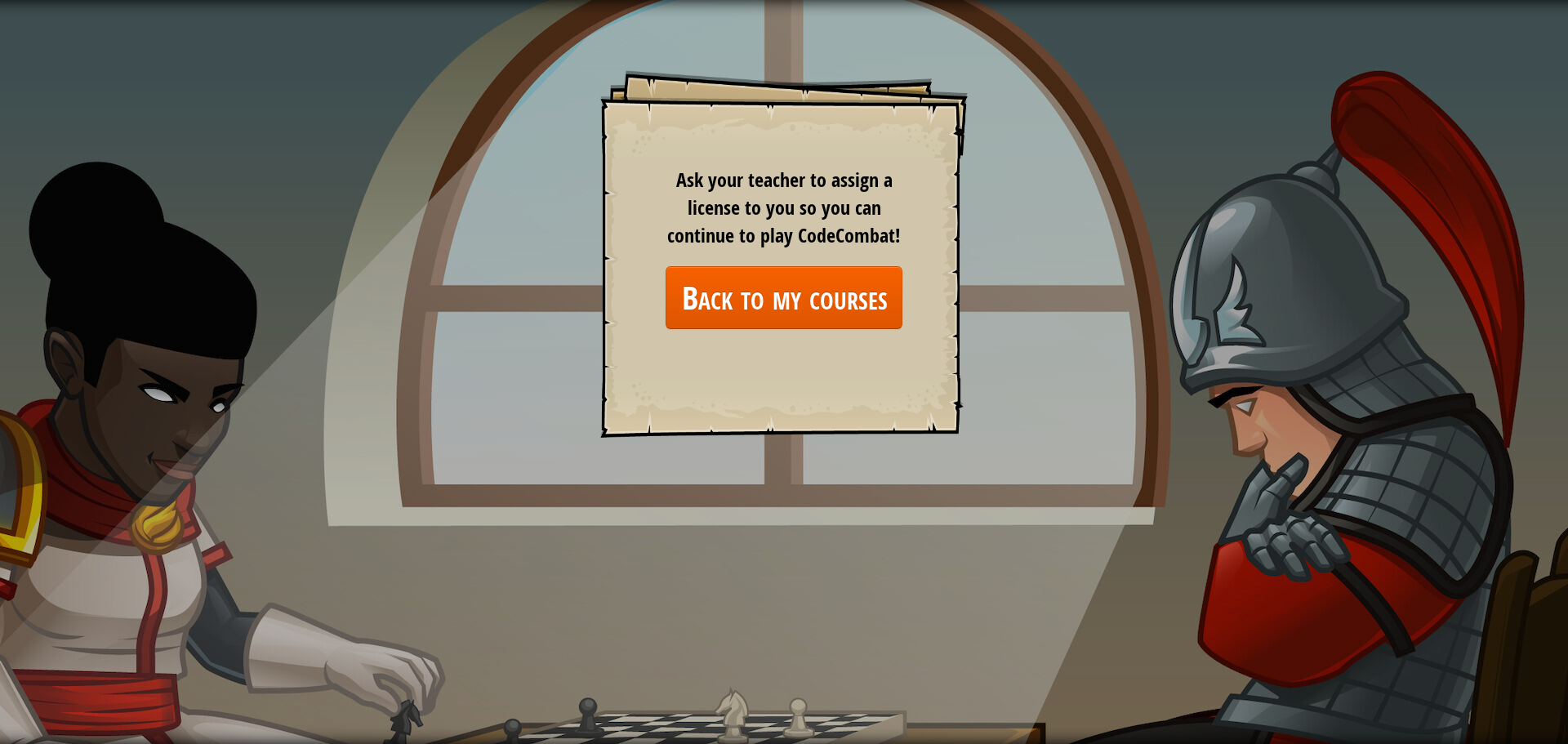
drag, startPoint x: 639, startPoint y: 318, endPoint x: 708, endPoint y: 329, distance: 69.9
click at [650, 327] on div "Goals Start Level Error loading from server. Try refreshing the page. You'll ne…" at bounding box center [784, 254] width 368 height 368
click at [768, 323] on link "Back to my courses" at bounding box center [784, 297] width 237 height 63
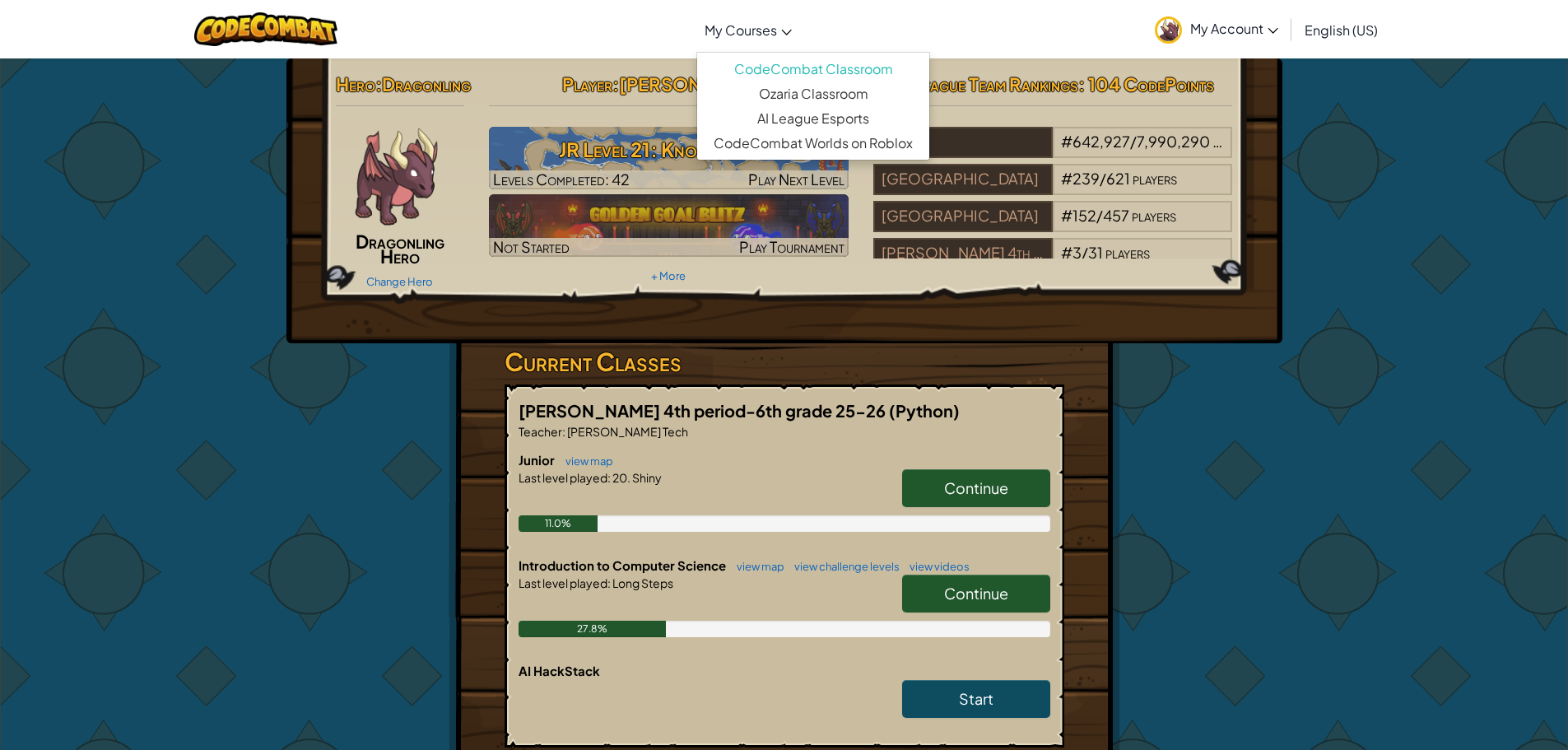
click at [748, 19] on link "My Courses" at bounding box center [747, 29] width 103 height 45
drag, startPoint x: 923, startPoint y: 375, endPoint x: 816, endPoint y: 298, distance: 131.8
click at [865, 343] on div "Hero : Dragonling Dragonling Hero Change Hero Player : [PERSON_NAME] Level 21: …" at bounding box center [784, 201] width 996 height 285
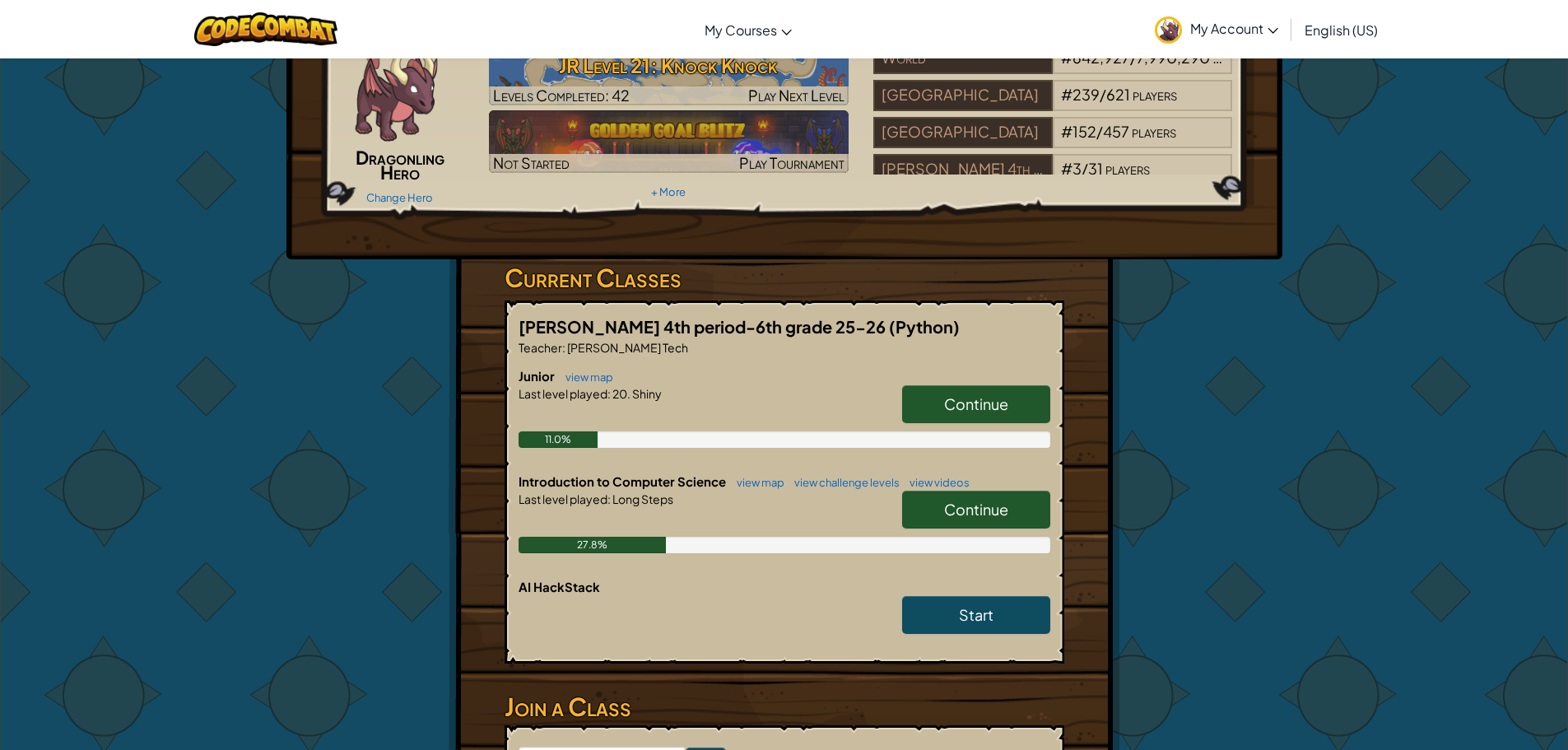
scroll to position [165, 0]
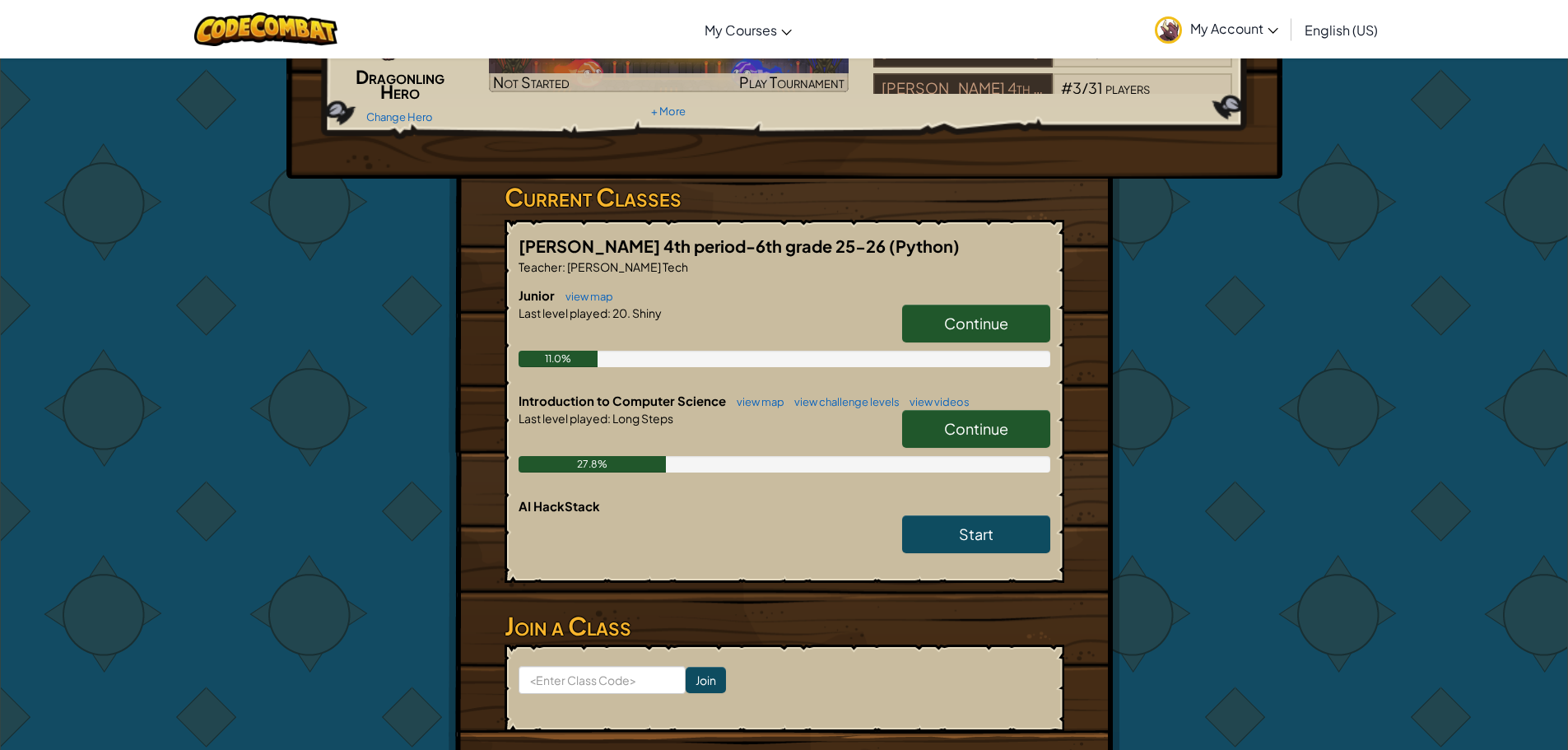
click at [1010, 448] on link "Continue" at bounding box center [976, 429] width 148 height 38
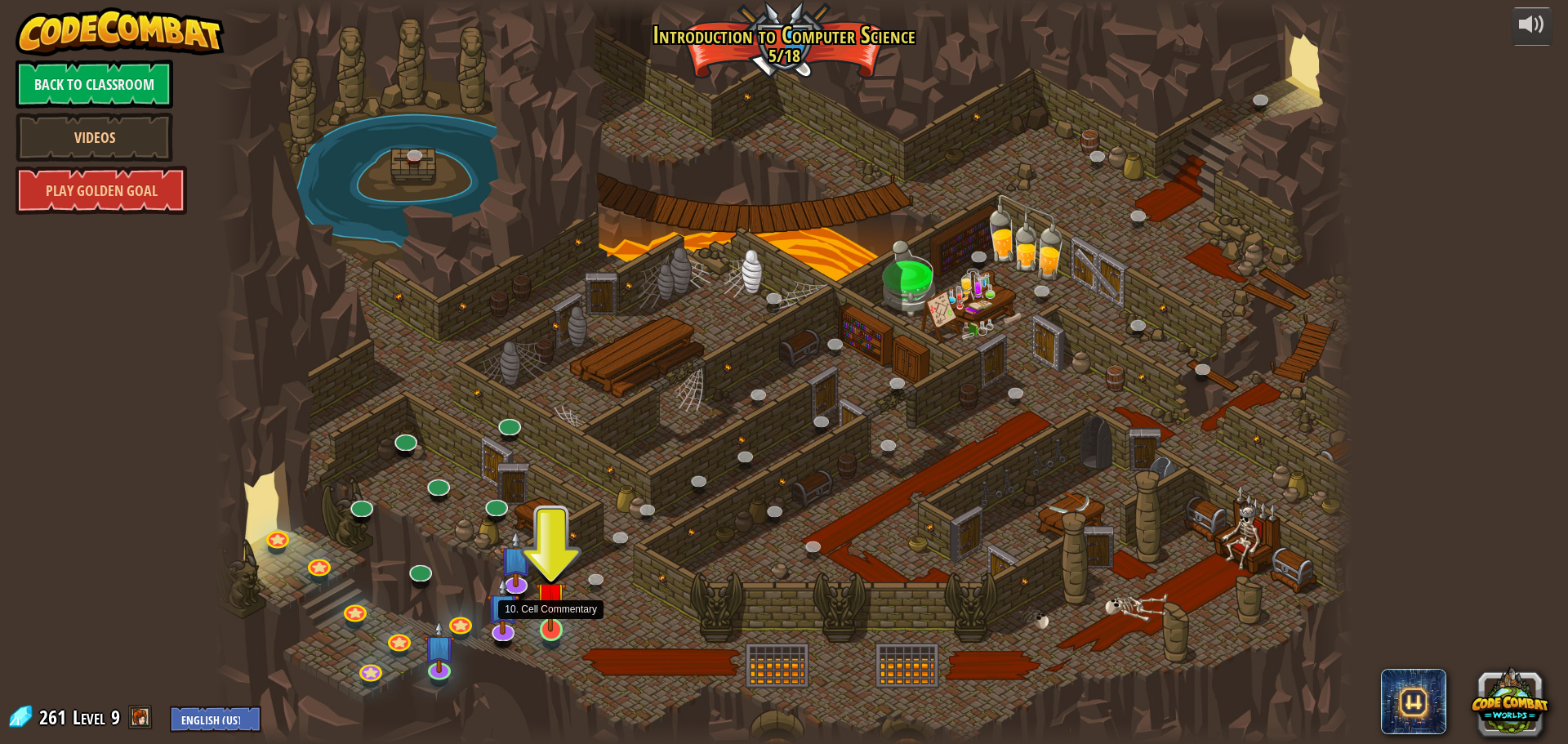
click at [549, 616] on img at bounding box center [550, 596] width 30 height 69
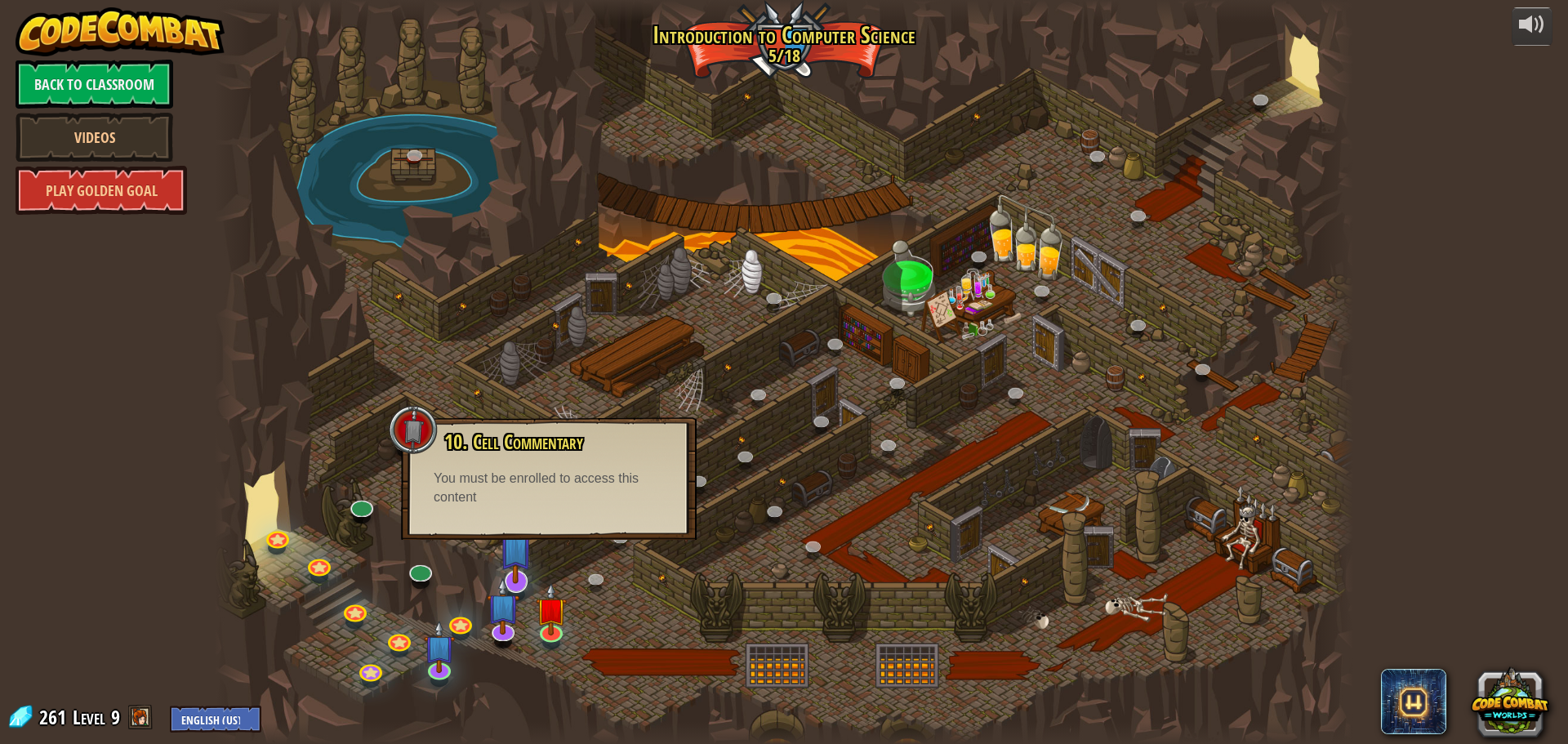
click at [498, 561] on div at bounding box center [784, 372] width 1138 height 744
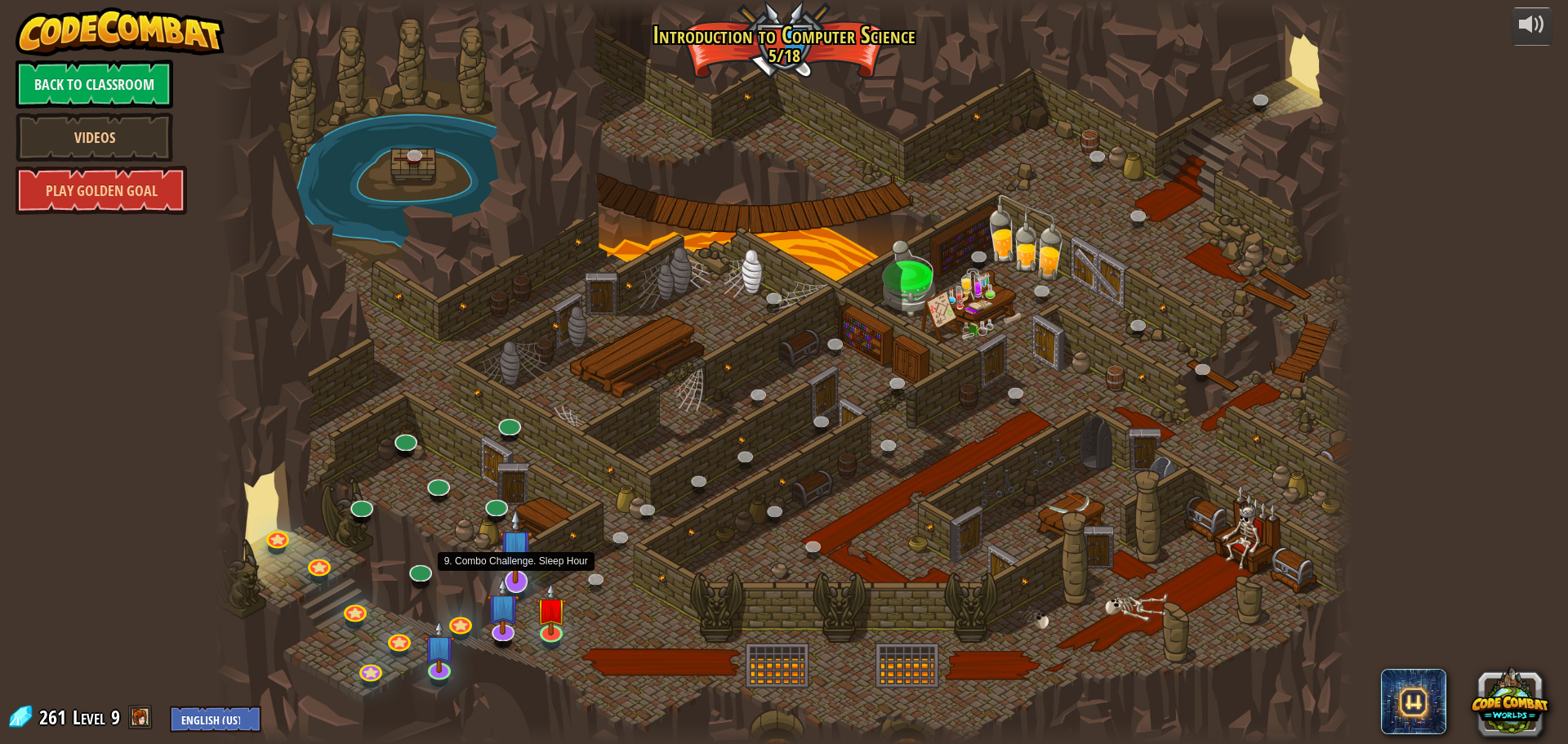
click at [508, 566] on img at bounding box center [515, 545] width 33 height 76
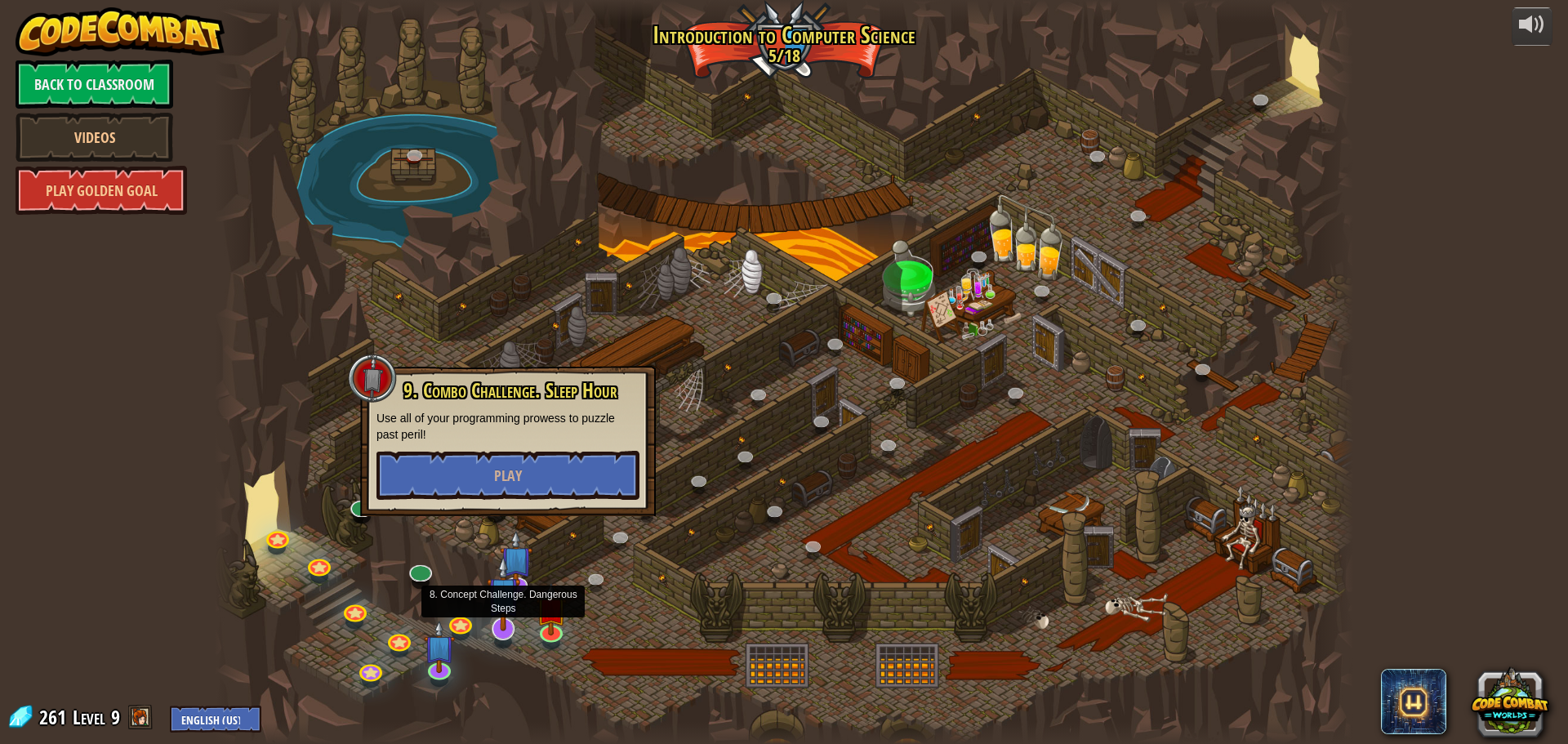
click at [488, 626] on img at bounding box center [504, 593] width 33 height 76
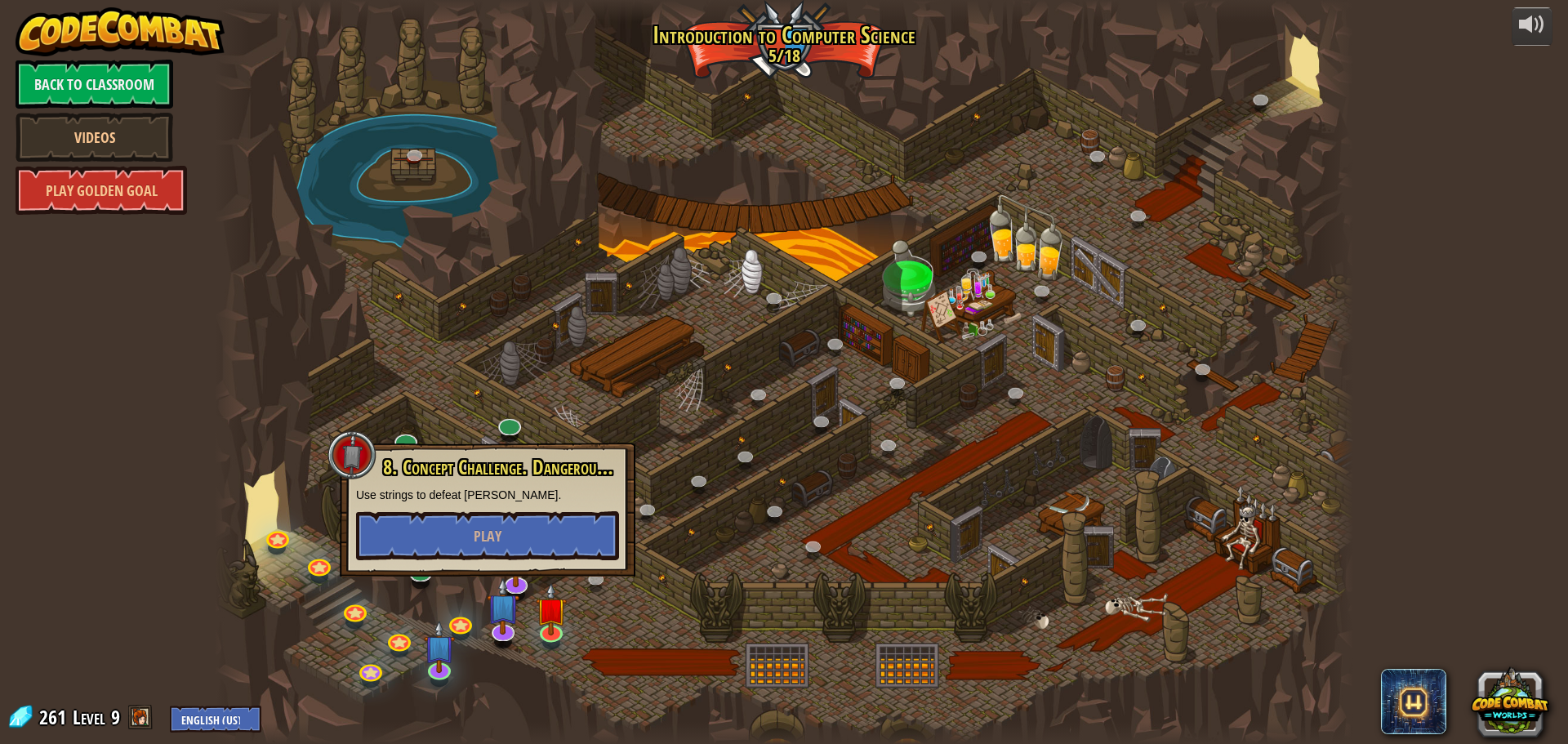
click at [676, 529] on div at bounding box center [784, 372] width 1138 height 744
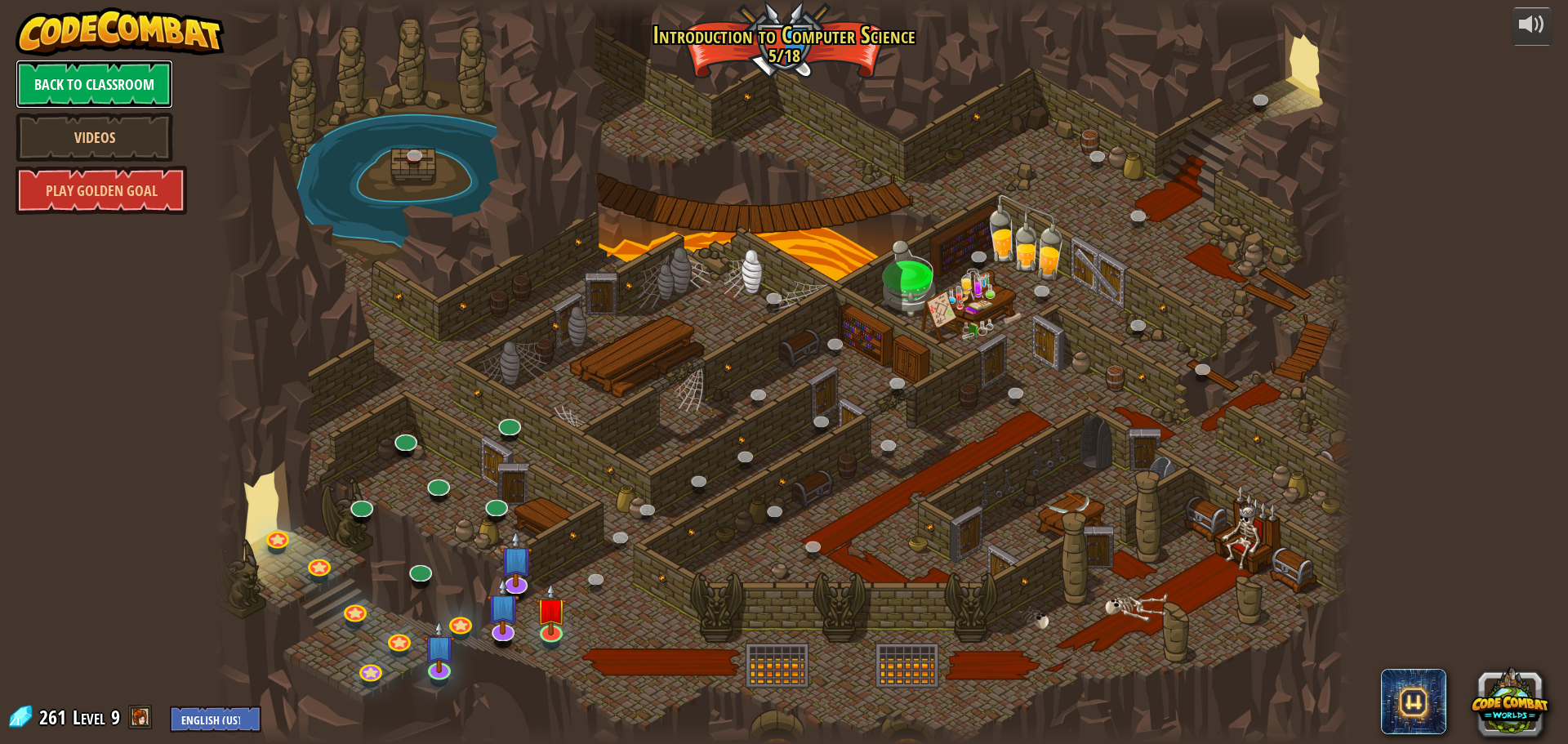
click at [136, 70] on link "Back to Classroom" at bounding box center [94, 83] width 158 height 49
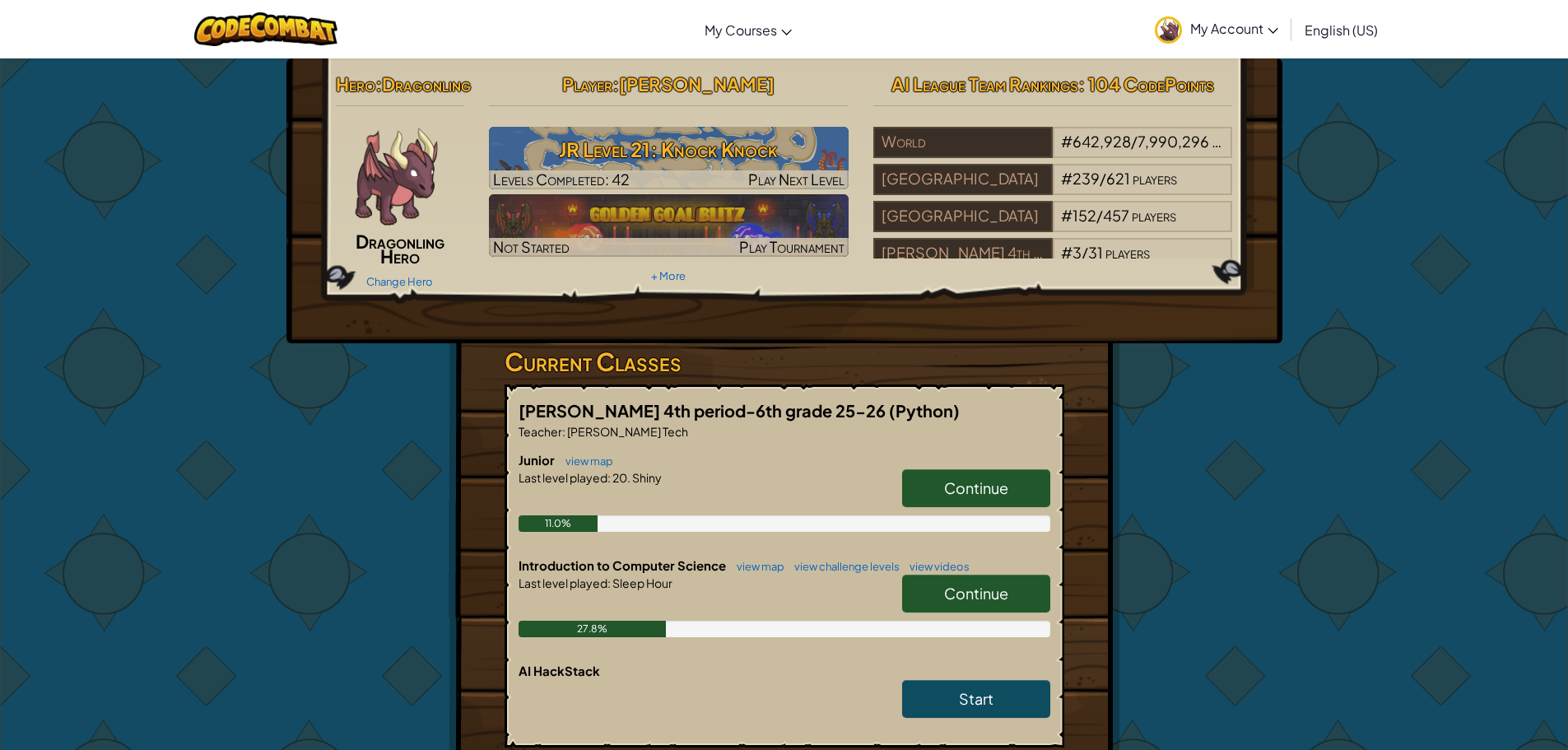
click at [1244, 19] on link "My Account" at bounding box center [1216, 29] width 139 height 52
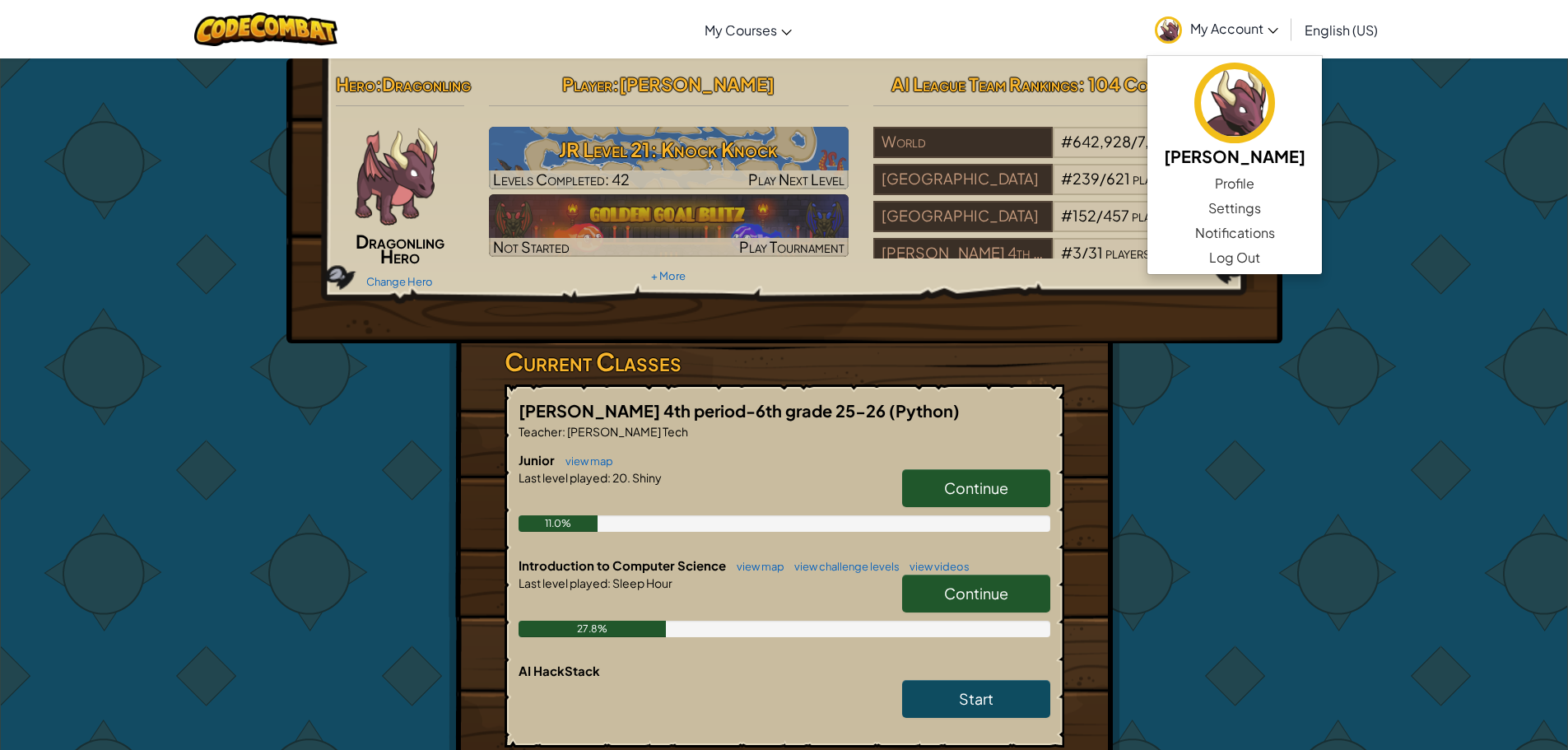
click at [92, 238] on div "Hero : Dragonling Dragonling Hero Change Hero Player : [PERSON_NAME] Level 21: …" at bounding box center [784, 523] width 1568 height 931
